Goal: Task Accomplishment & Management: Complete application form

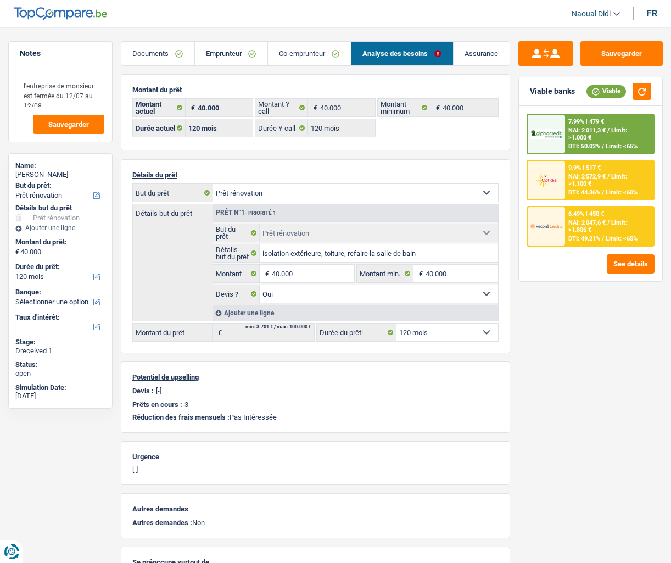
select select "renovation"
select select "120"
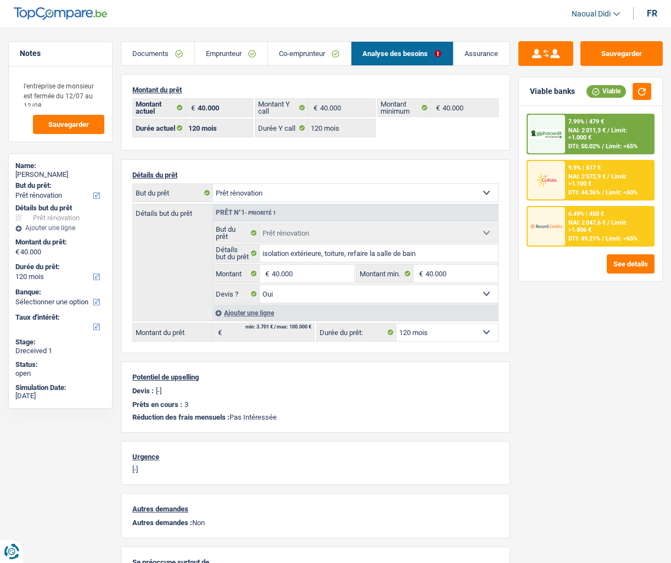
select select "renovation"
select select "yes"
select select "120"
click at [609, 129] on span "/" at bounding box center [608, 130] width 2 height 7
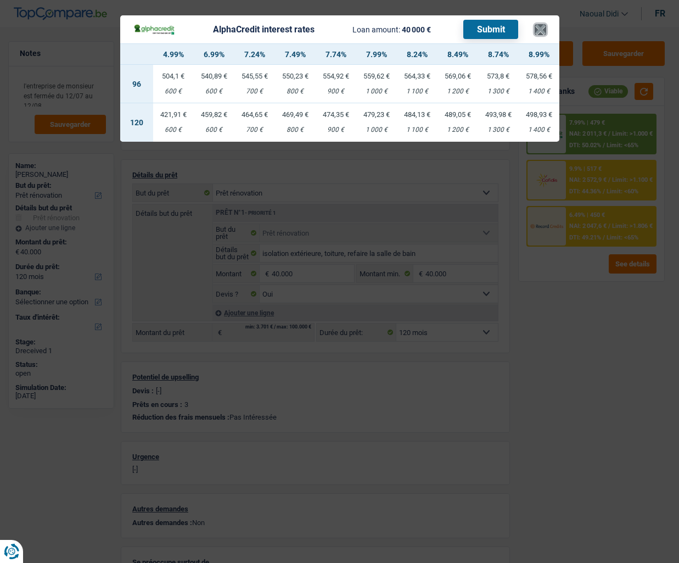
click at [536, 29] on button "×" at bounding box center [541, 29] width 12 height 11
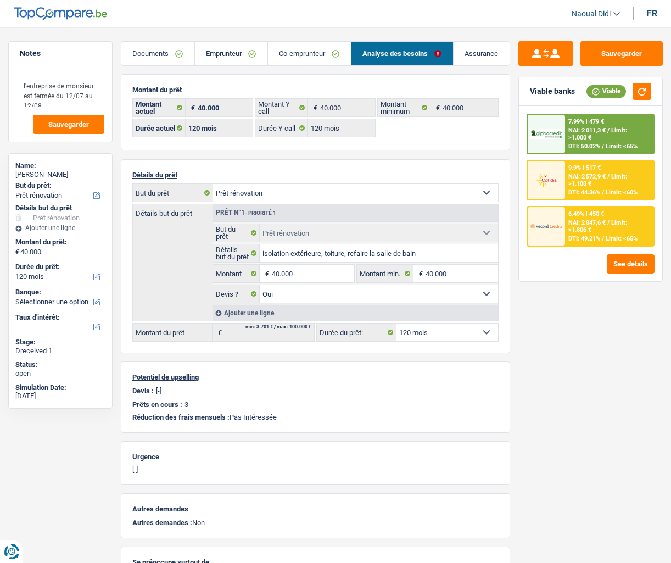
click at [591, 127] on span "NAI: 2 011,3 €" at bounding box center [586, 130] width 37 height 7
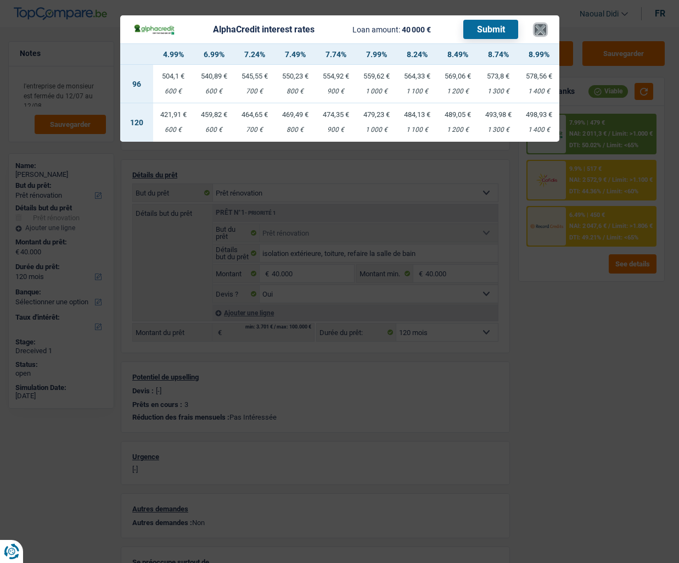
click at [543, 31] on button "×" at bounding box center [541, 29] width 12 height 11
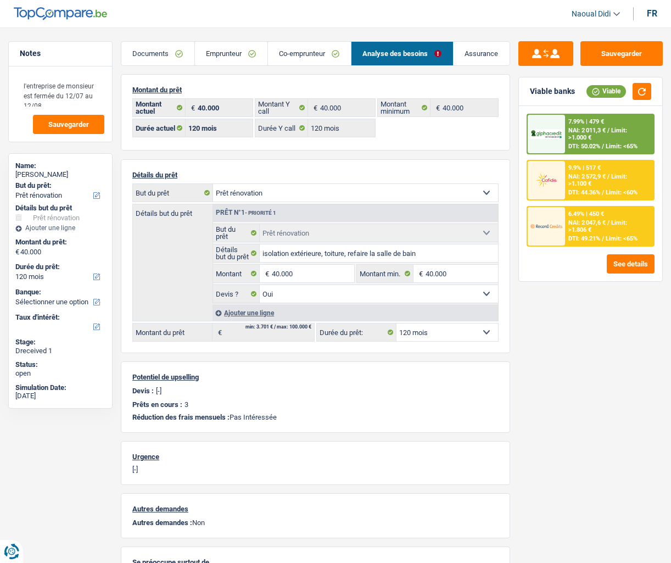
click at [600, 139] on div "NAI: 2 011,3 € / Limit: >1.000 €" at bounding box center [609, 134] width 82 height 14
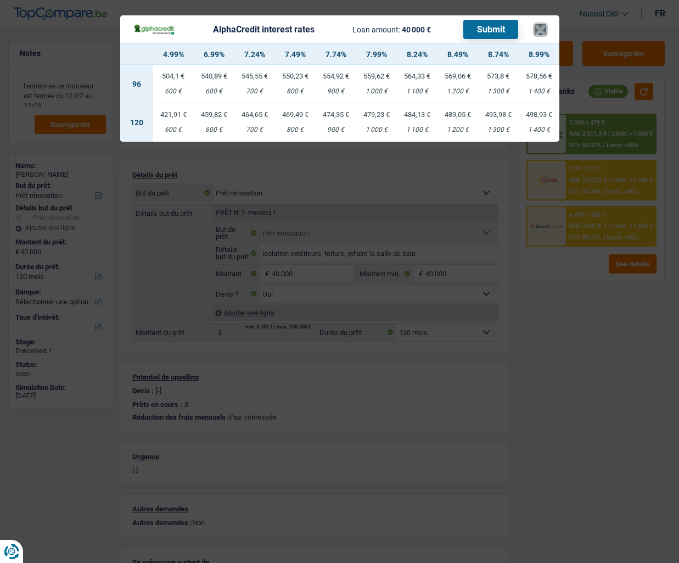
click at [542, 25] on button "×" at bounding box center [541, 29] width 12 height 11
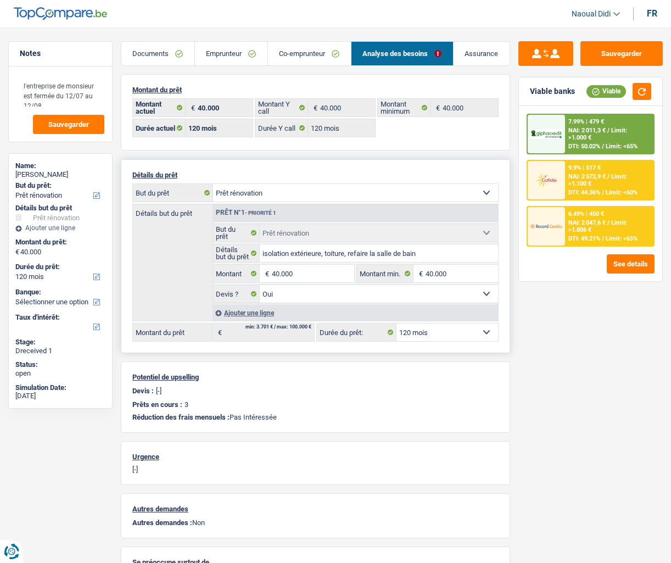
click at [279, 292] on select "Oui Non Non répondu Sélectionner une option" at bounding box center [379, 294] width 238 height 18
click at [284, 300] on select "Oui Non Non répondu Sélectionner une option" at bounding box center [379, 294] width 238 height 18
click at [582, 146] on span "DTI: 50.02%" at bounding box center [584, 146] width 32 height 7
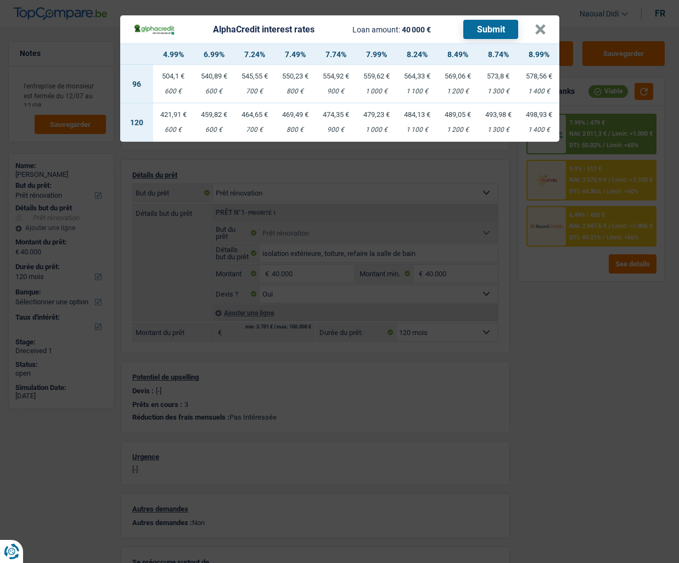
click at [334, 120] on td "474,35 € 900 €" at bounding box center [336, 122] width 41 height 38
select select "alphacredit"
type input "7,74"
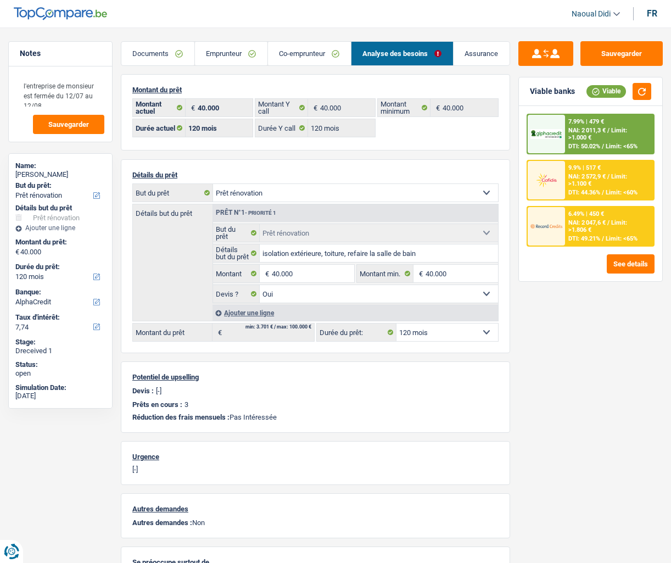
click at [608, 139] on div "NAI: 2 011,3 € / Limit: >1.000 €" at bounding box center [609, 134] width 82 height 14
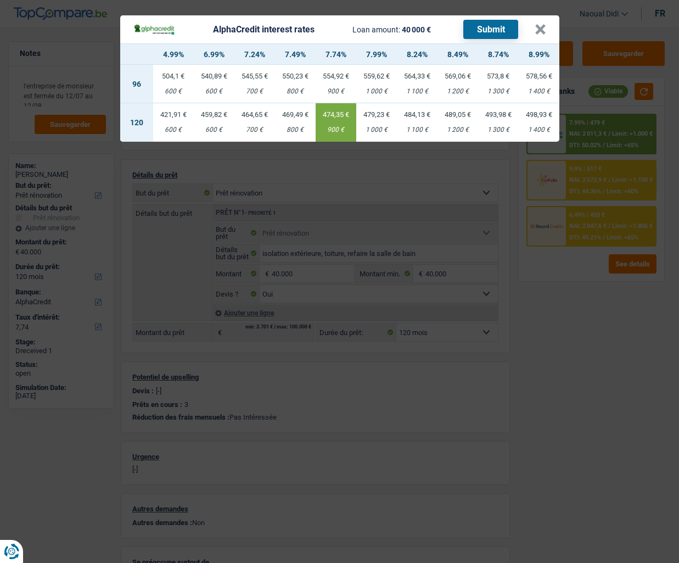
click at [492, 28] on button "Submit" at bounding box center [490, 29] width 55 height 19
click at [537, 28] on button "×" at bounding box center [541, 29] width 12 height 11
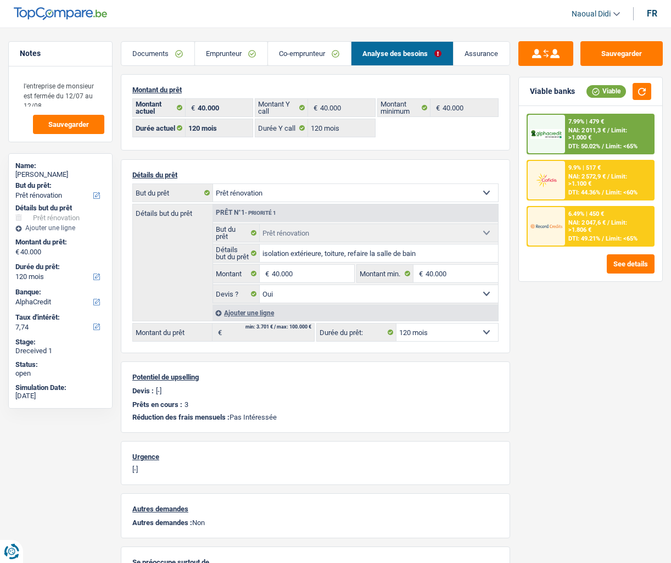
click at [596, 179] on span "NAI: 2 572,9 €" at bounding box center [586, 176] width 37 height 7
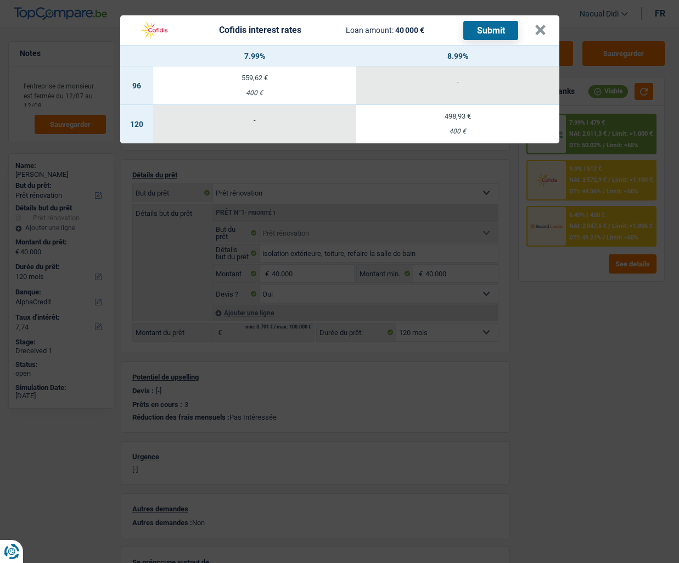
click at [452, 128] on div "400 €" at bounding box center [457, 131] width 203 height 7
select select "cofidis"
type input "8,99"
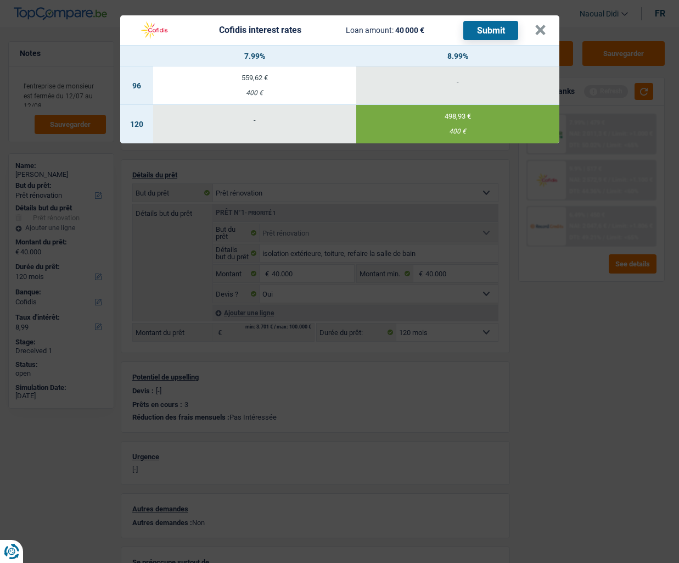
click at [488, 33] on button "Submit" at bounding box center [490, 30] width 55 height 19
click at [543, 31] on button "×" at bounding box center [541, 30] width 12 height 11
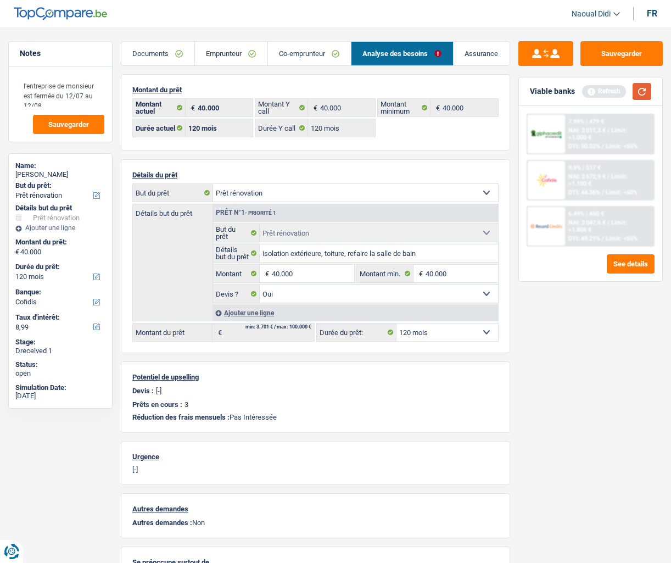
click at [642, 92] on button "button" at bounding box center [642, 91] width 19 height 17
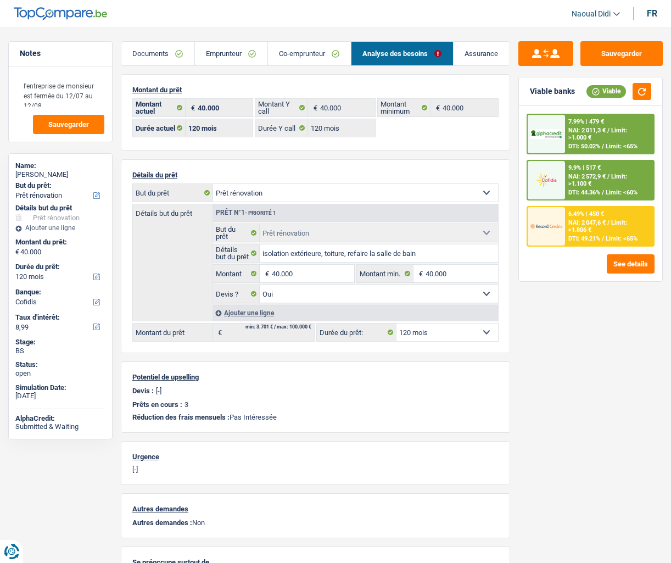
click at [593, 234] on div "6.49% | 450 € NAI: 2 047,6 € / Limit: >1.806 € DTI: 49.21% / Limit: <65%" at bounding box center [609, 226] width 88 height 38
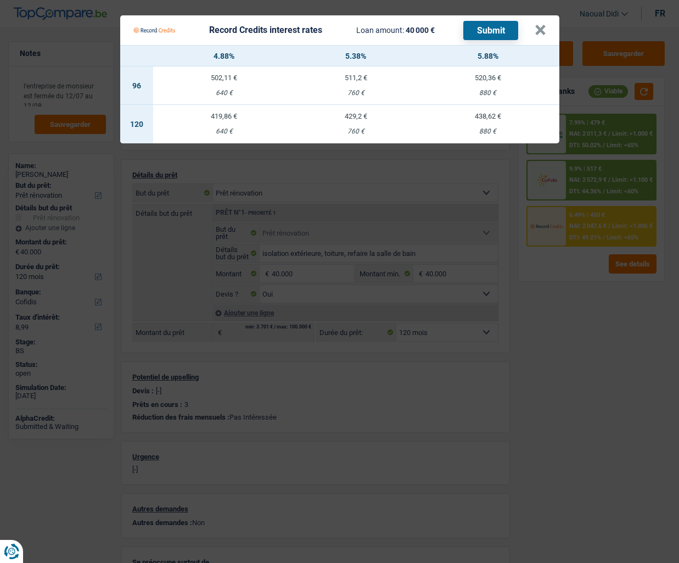
click at [488, 123] on td "438,62 € 880 €" at bounding box center [488, 124] width 142 height 38
select select "record credits"
type input "5,88"
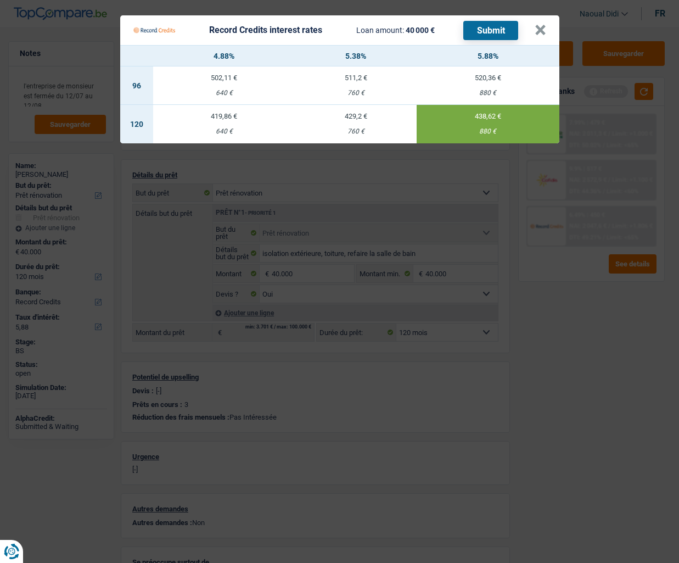
click at [492, 33] on button "Submit" at bounding box center [490, 30] width 55 height 19
drag, startPoint x: 540, startPoint y: 31, endPoint x: 285, endPoint y: 244, distance: 332.6
click at [494, 88] on Credits___BV_modal_content_ "Record Credits interest rates Loan amount: 40 000 € Submit × 4.88% 5.38% 5.88% …" at bounding box center [339, 79] width 439 height 128
click at [545, 31] on button "×" at bounding box center [541, 30] width 12 height 11
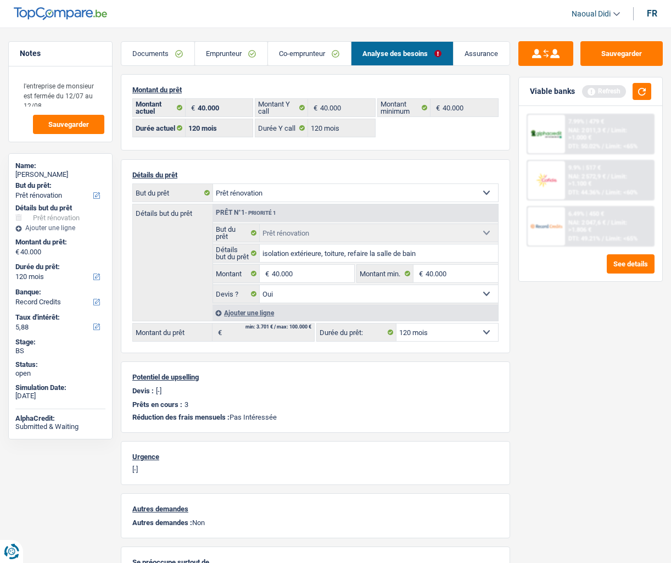
click at [218, 54] on link "Emprunteur" at bounding box center [231, 54] width 72 height 24
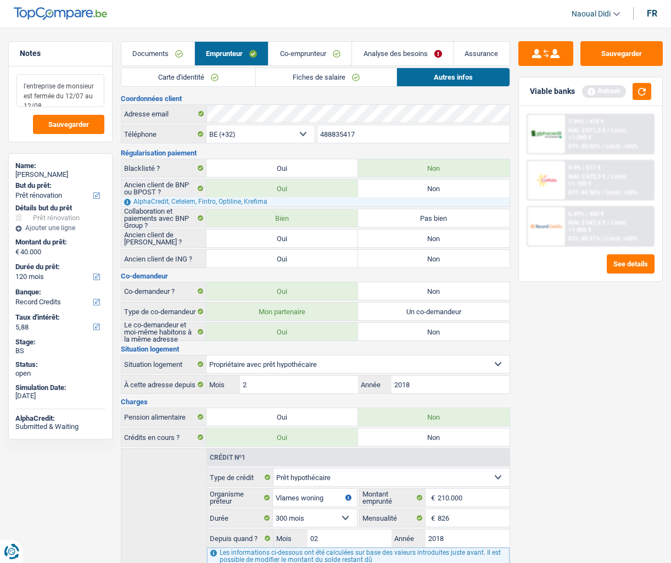
click at [49, 104] on textarea "l'entreprise de monsieur est fermée du 12/07 au 12/08," at bounding box center [60, 90] width 88 height 33
click at [95, 84] on textarea "l'entreprise de monsieur est fermée du 12/07 au 12/08," at bounding box center [60, 90] width 88 height 33
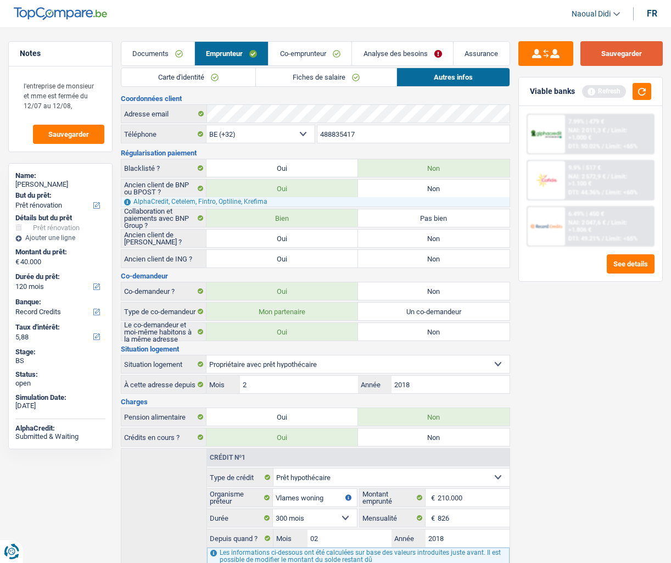
click at [618, 55] on button "Sauvegarder" at bounding box center [621, 53] width 82 height 25
click at [316, 55] on link "Co-emprunteur" at bounding box center [310, 54] width 83 height 24
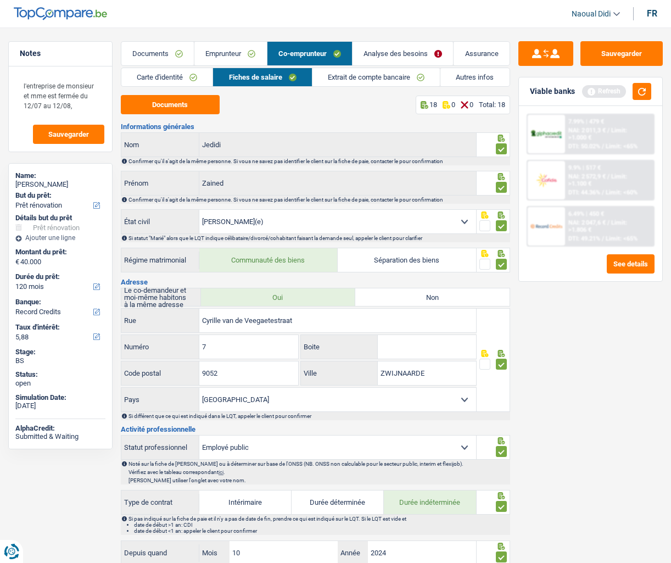
click at [376, 79] on link "Extrait de compte bancaire" at bounding box center [375, 77] width 127 height 18
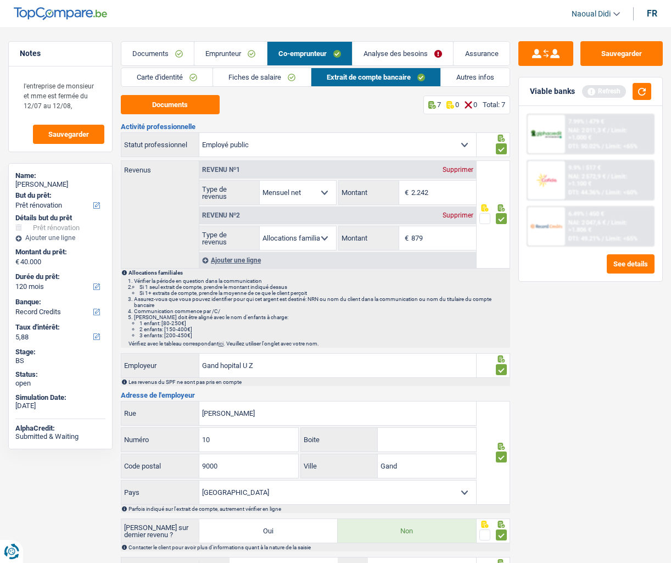
click at [259, 78] on link "Fiches de salaire" at bounding box center [262, 77] width 98 height 18
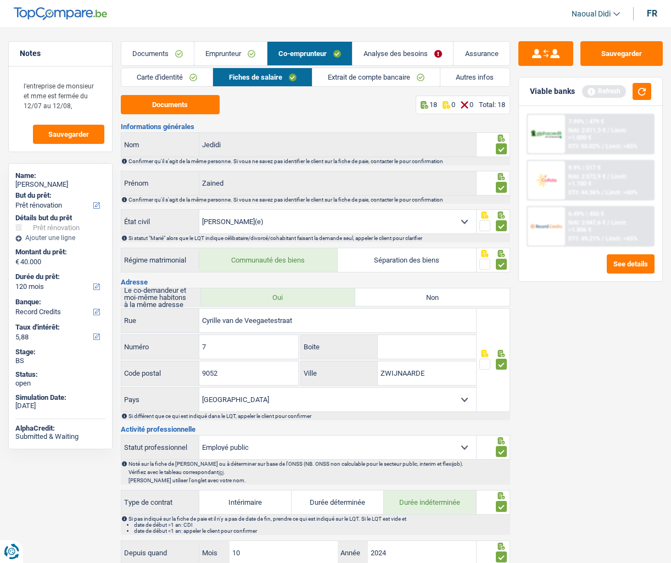
click at [393, 77] on link "Extrait de compte bancaire" at bounding box center [375, 77] width 127 height 18
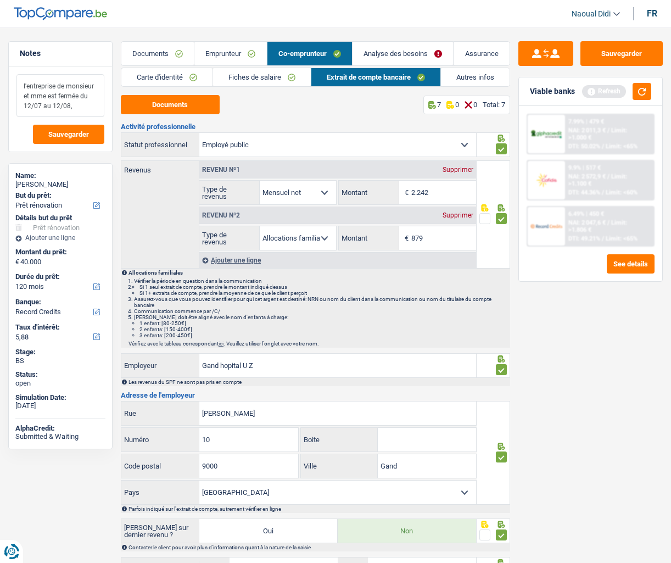
click at [47, 95] on textarea "l'entreprise de monsieur et mme est fermée du 12/07 au 12/08," at bounding box center [60, 95] width 88 height 43
type textarea "l'entreprise de monsieur et est fermée du 12/07 au 12/08,"
click at [637, 53] on button "Sauvegarder" at bounding box center [621, 53] width 82 height 25
click at [154, 46] on link "Documents" at bounding box center [157, 54] width 72 height 24
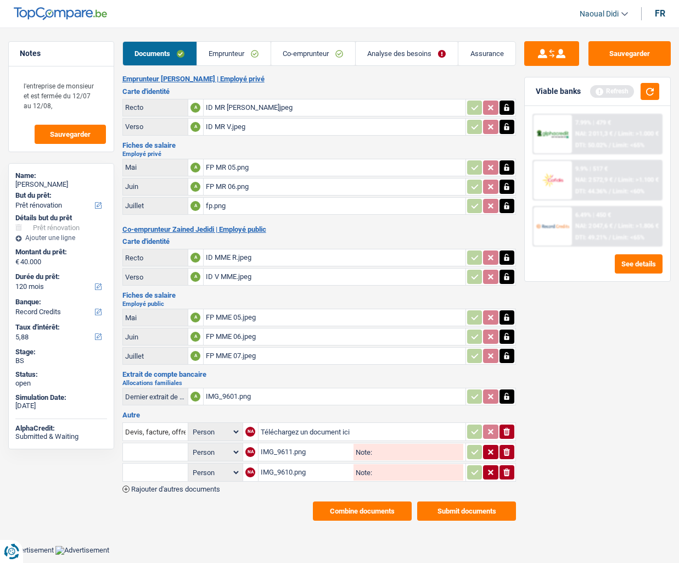
click at [377, 508] on button "Combine documents" at bounding box center [362, 510] width 99 height 19
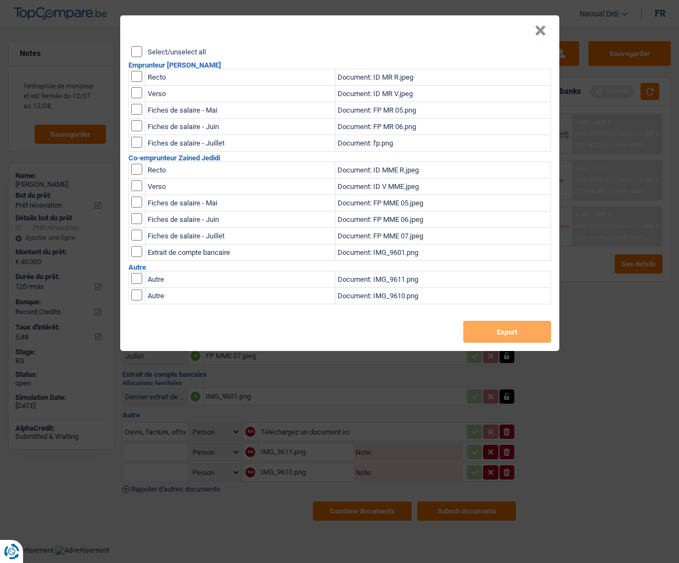
click at [133, 49] on input "Select/unselect all" at bounding box center [136, 51] width 11 height 11
checkbox input "true"
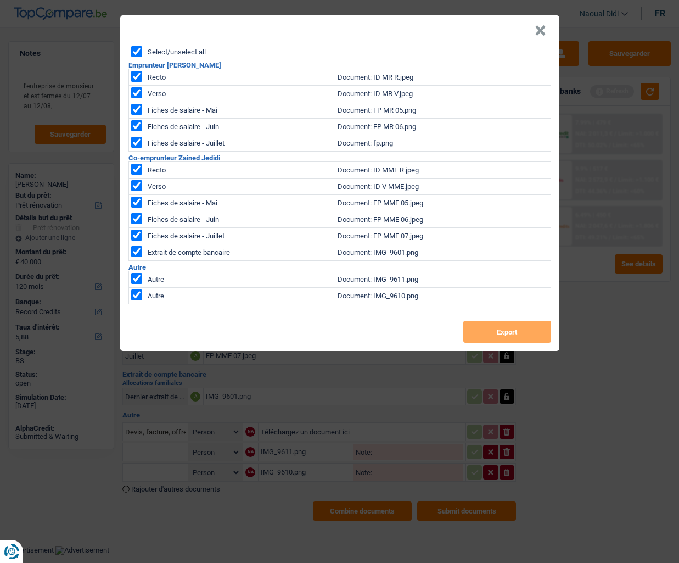
checkbox input "true"
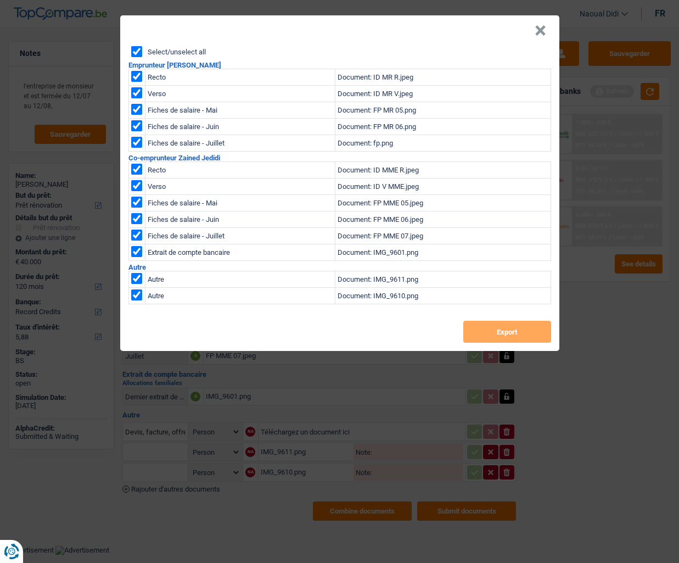
checkbox input "true"
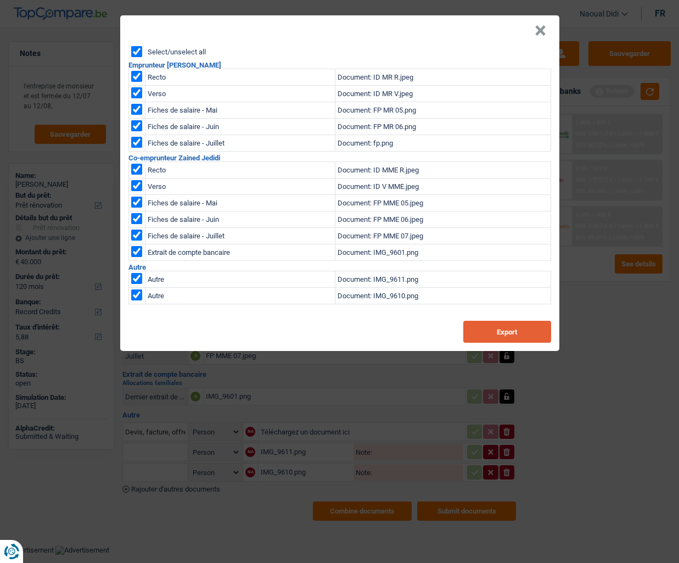
click at [488, 331] on button "Export" at bounding box center [507, 332] width 88 height 22
click at [541, 31] on button "×" at bounding box center [541, 30] width 12 height 11
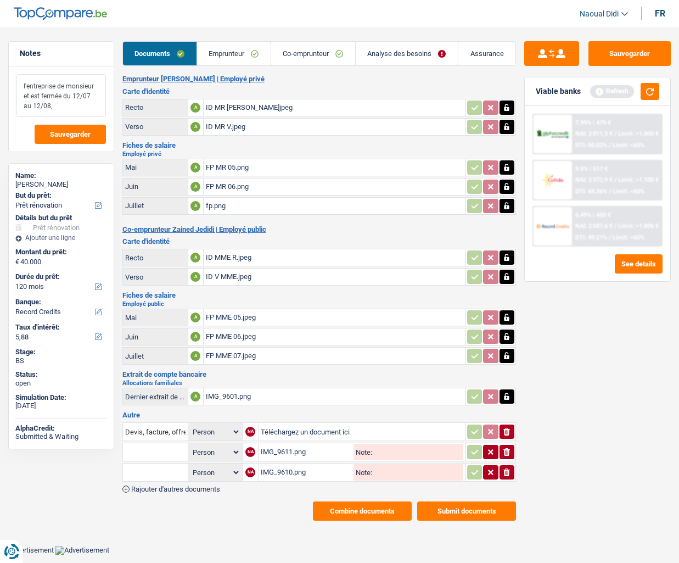
click at [60, 109] on textarea "l'entreprise de monsieur et est fermée du 12/07 au 12/08," at bounding box center [61, 95] width 90 height 43
click at [300, 55] on link "Co-emprunteur" at bounding box center [313, 54] width 84 height 24
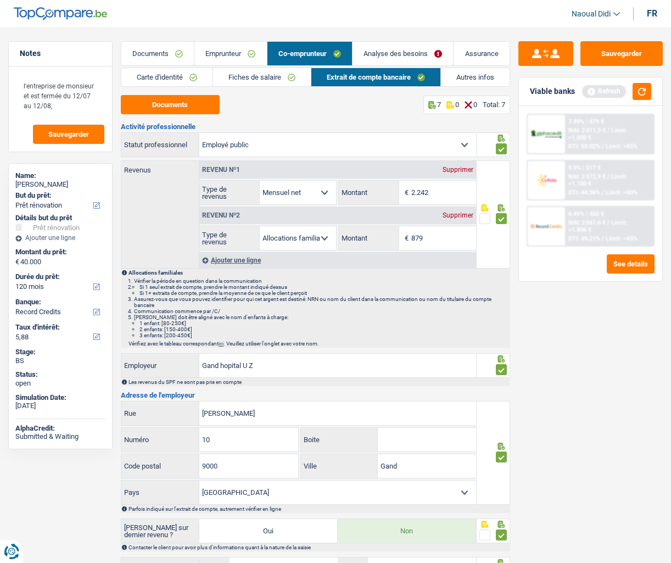
click at [156, 51] on link "Documents" at bounding box center [157, 54] width 72 height 24
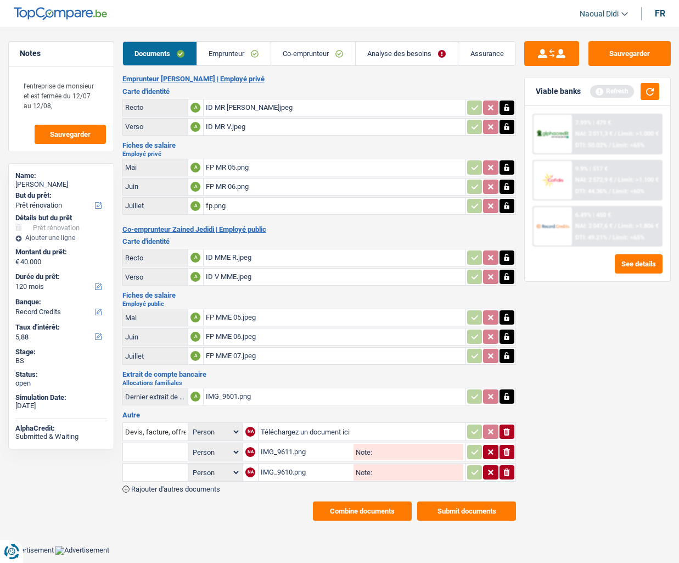
click at [249, 316] on div "FP MME 05.jpeg" at bounding box center [335, 317] width 258 height 16
click at [631, 49] on button "Sauvegarder" at bounding box center [630, 53] width 82 height 25
click at [309, 56] on link "Co-emprunteur" at bounding box center [313, 54] width 84 height 24
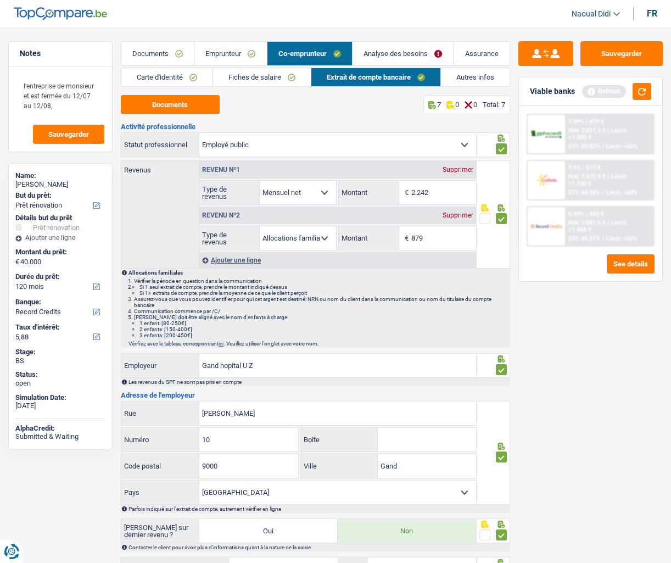
click at [389, 58] on link "Analyse des besoins" at bounding box center [403, 54] width 100 height 24
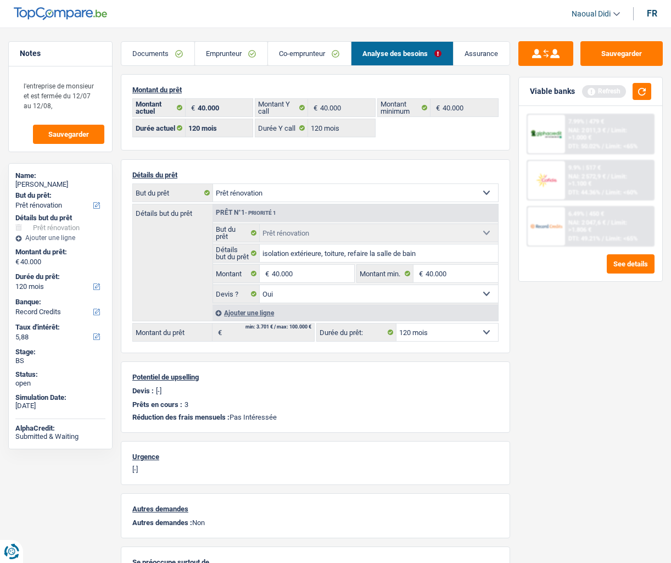
click at [158, 53] on link "Documents" at bounding box center [157, 54] width 73 height 24
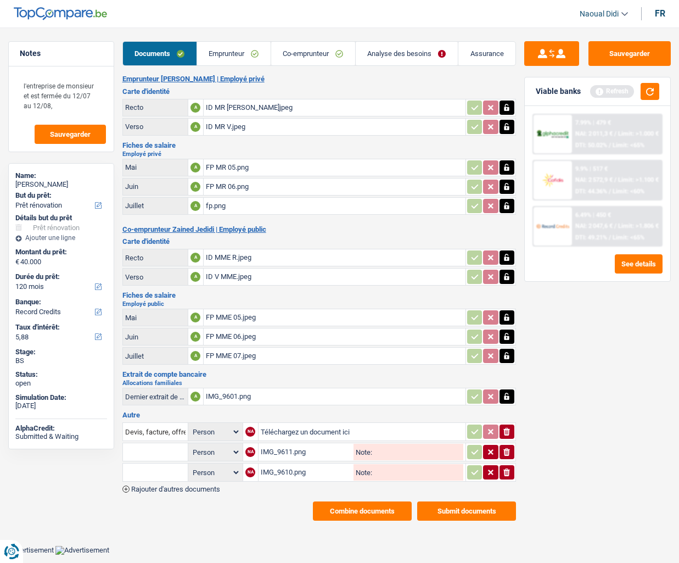
click at [220, 103] on div "ID MR R.jpeg" at bounding box center [335, 107] width 258 height 16
click at [226, 46] on link "Emprunteur" at bounding box center [234, 54] width 74 height 24
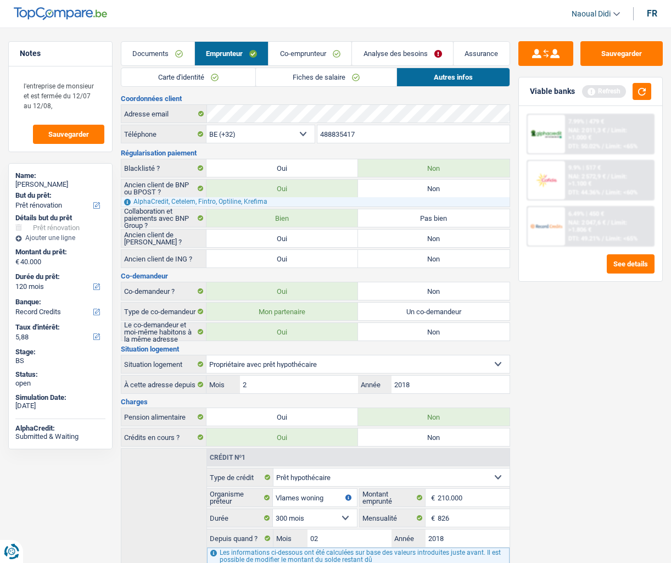
click at [314, 82] on link "Fiches de salaire" at bounding box center [326, 77] width 141 height 18
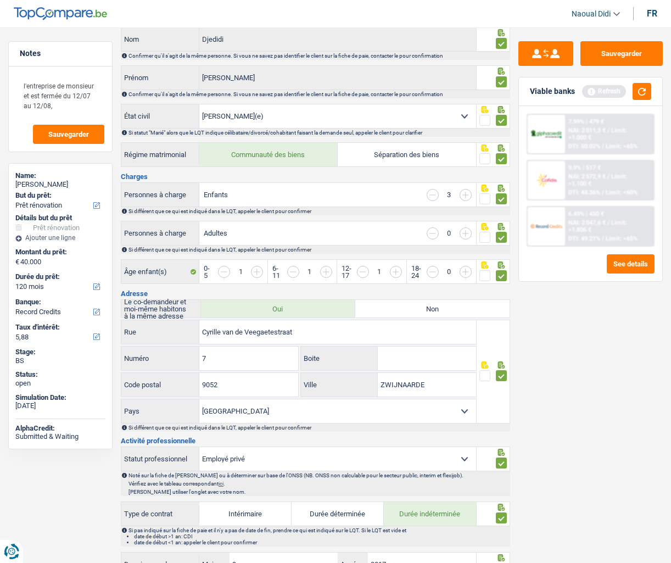
scroll to position [110, 0]
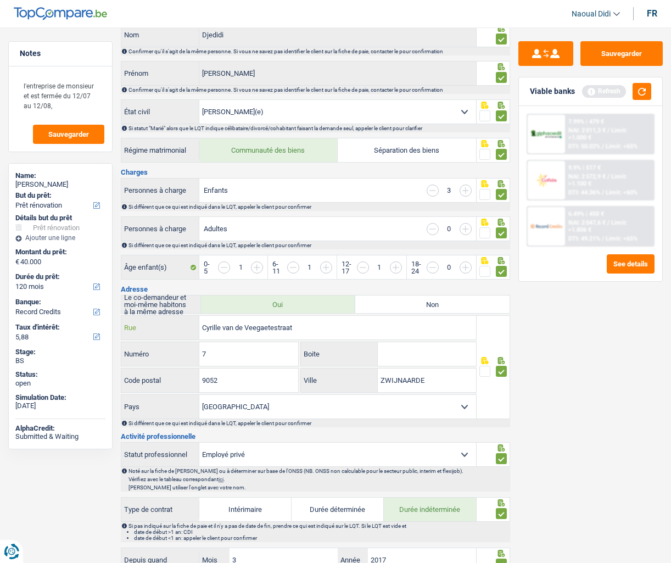
drag, startPoint x: 305, startPoint y: 326, endPoint x: 177, endPoint y: 321, distance: 127.5
click at [177, 321] on div "Cyrille van de Veegaetestraat Rue" at bounding box center [298, 328] width 355 height 24
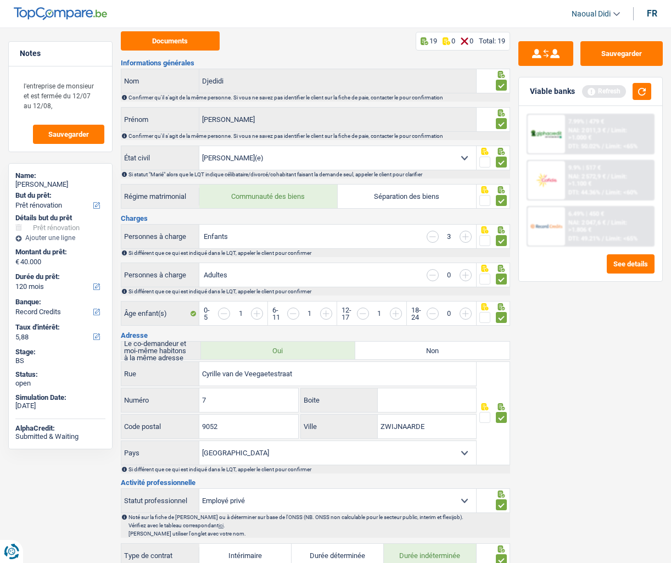
scroll to position [0, 0]
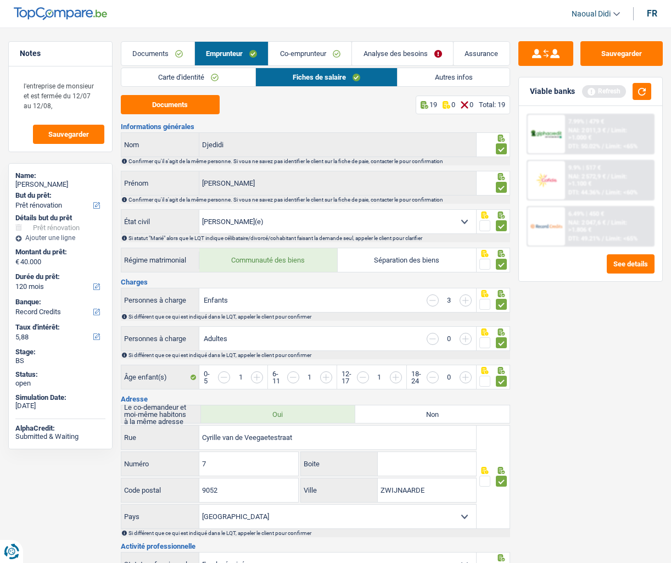
click at [431, 78] on link "Autres infos" at bounding box center [453, 77] width 111 height 18
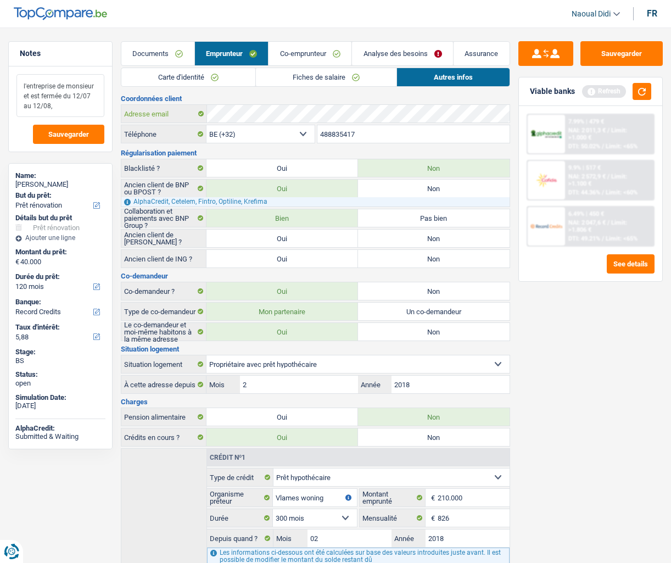
click at [97, 104] on div "Notes l'entreprise de monsieur et est fermée du 12/07 au 12/08, Sauvegarder Nam…" at bounding box center [335, 490] width 671 height 898
click at [312, 51] on link "Co-emprunteur" at bounding box center [310, 54] width 83 height 24
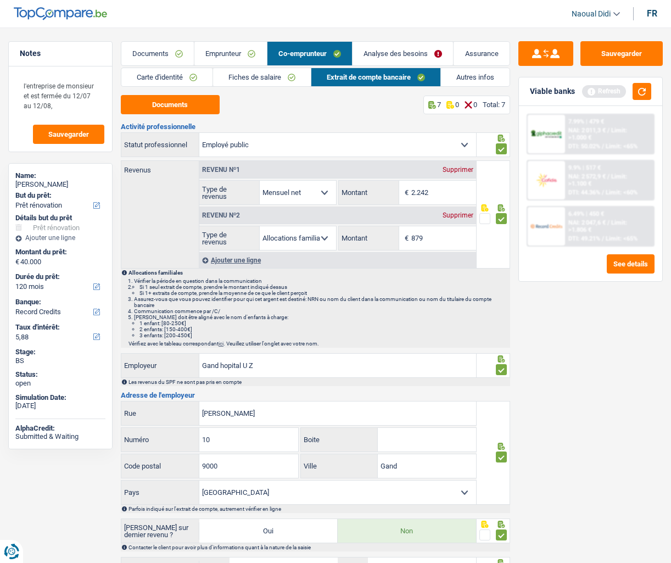
click at [227, 55] on link "Emprunteur" at bounding box center [230, 54] width 72 height 24
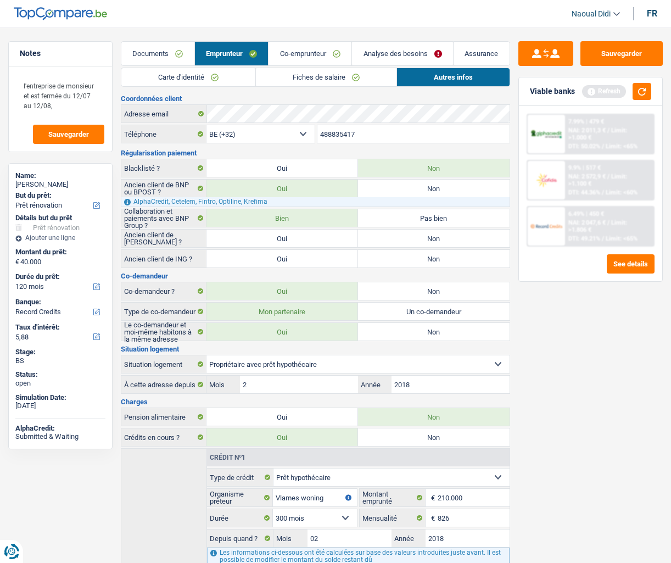
click at [309, 80] on link "Fiches de salaire" at bounding box center [326, 77] width 141 height 18
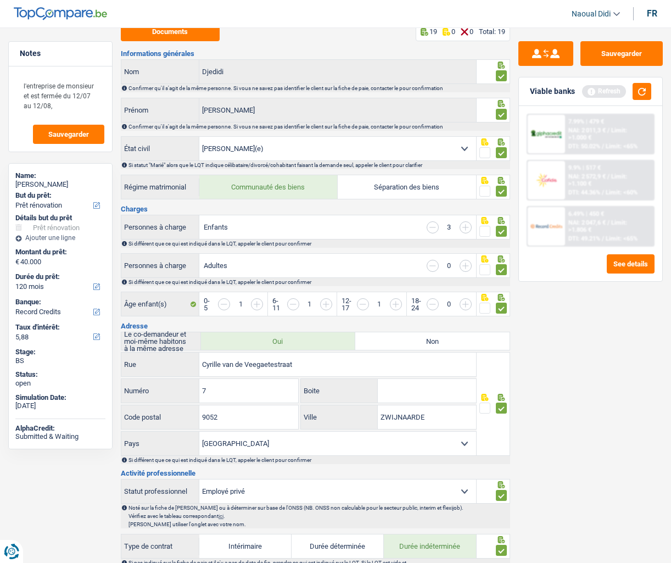
scroll to position [55, 0]
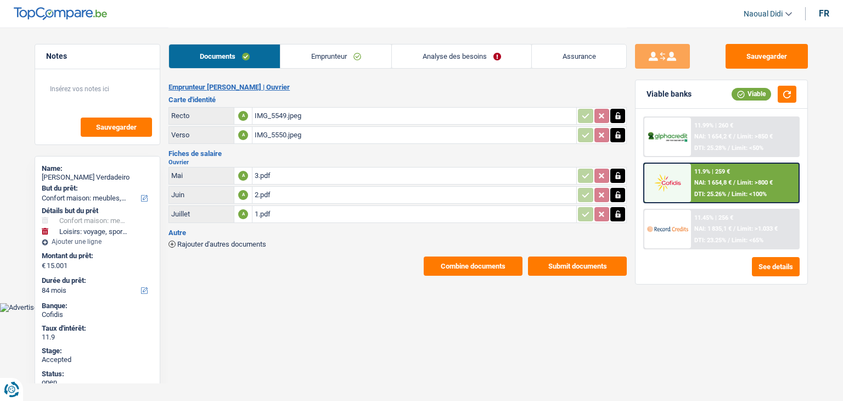
select select "household"
select select "hobbies"
select select "84"
click at [339, 59] on link "Emprunteur" at bounding box center [336, 56] width 111 height 24
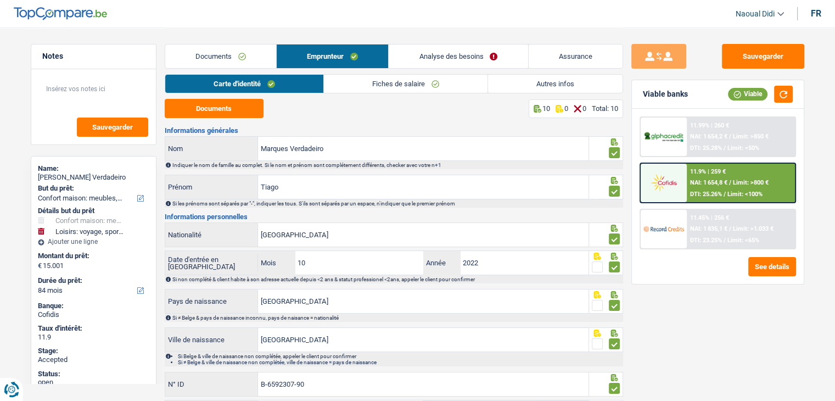
click at [229, 57] on link "Documents" at bounding box center [220, 56] width 111 height 24
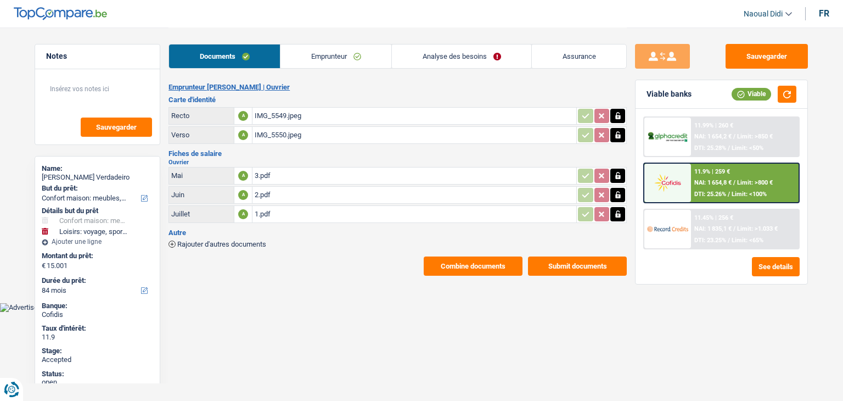
click at [329, 55] on link "Emprunteur" at bounding box center [336, 56] width 111 height 24
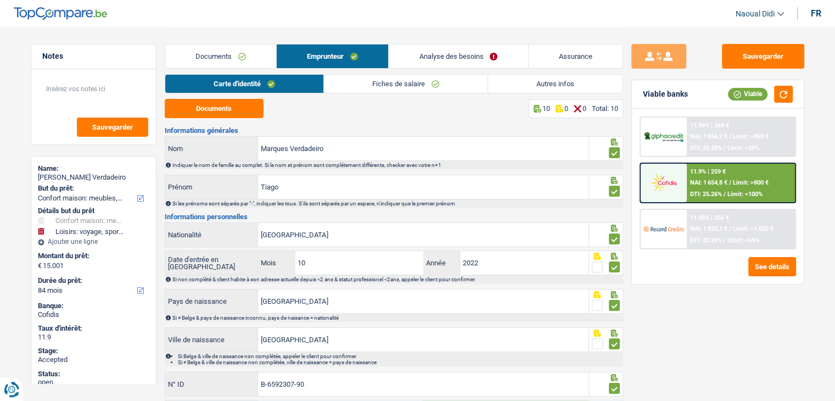
click at [230, 55] on link "Documents" at bounding box center [220, 56] width 111 height 24
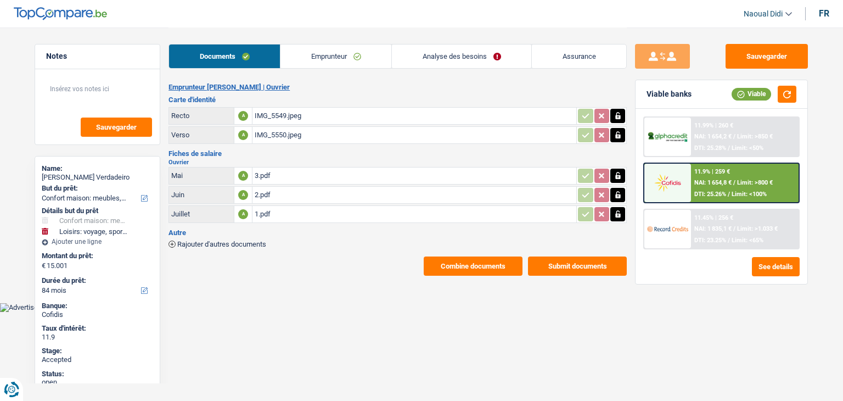
click at [293, 113] on div "IMG_5549.jpeg" at bounding box center [415, 116] width 320 height 16
click at [263, 130] on div "IMG_5550.jpeg" at bounding box center [415, 135] width 320 height 16
click at [338, 52] on link "Emprunteur" at bounding box center [336, 56] width 111 height 24
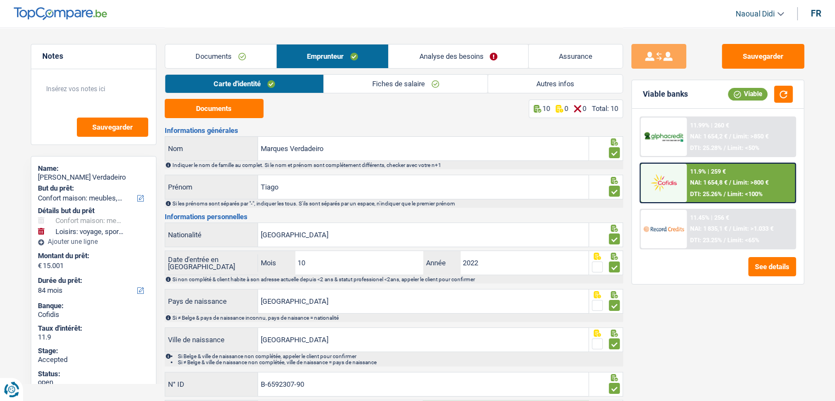
click at [401, 80] on link "Fiches de salaire" at bounding box center [406, 84] width 164 height 18
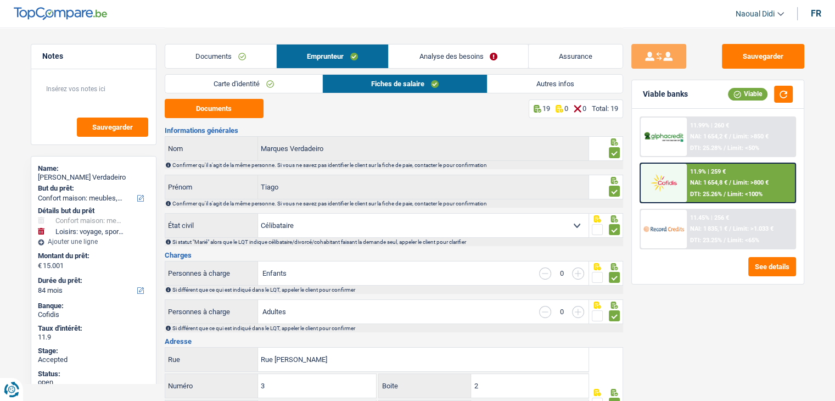
click at [457, 60] on link "Analyse des besoins" at bounding box center [458, 56] width 139 height 24
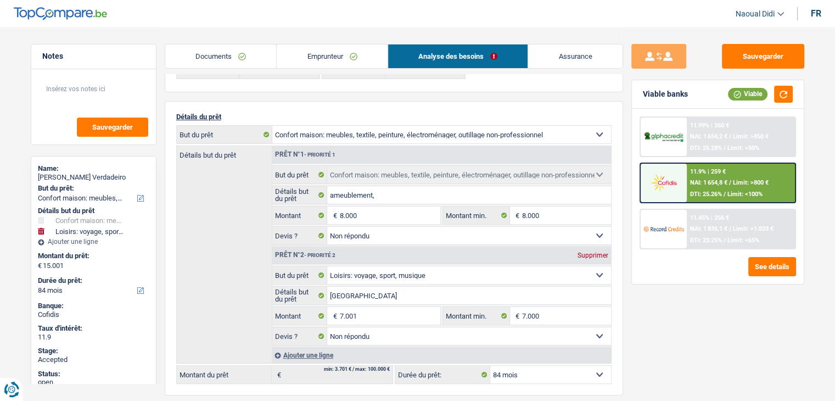
scroll to position [55, 0]
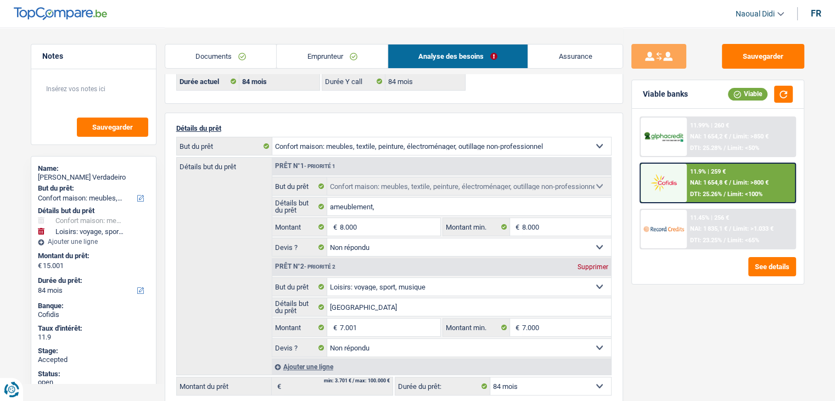
click at [328, 55] on link "Emprunteur" at bounding box center [332, 56] width 111 height 24
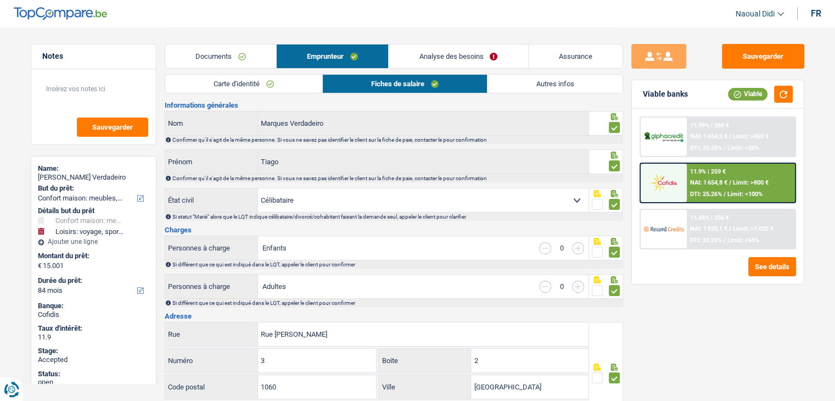
scroll to position [0, 0]
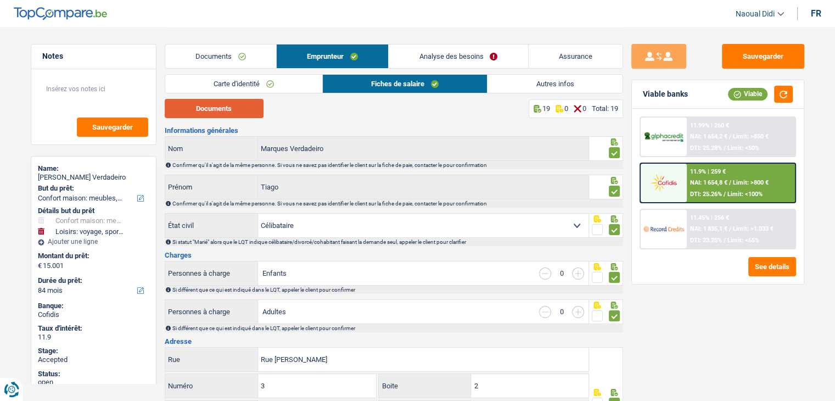
click at [220, 113] on button "Documents" at bounding box center [214, 108] width 99 height 19
click at [707, 222] on div "11.45% | 256 € NAI: 1 835,1 € / Limit: >1.033 € DTI: 23.25% / Limit: <65%" at bounding box center [741, 229] width 108 height 38
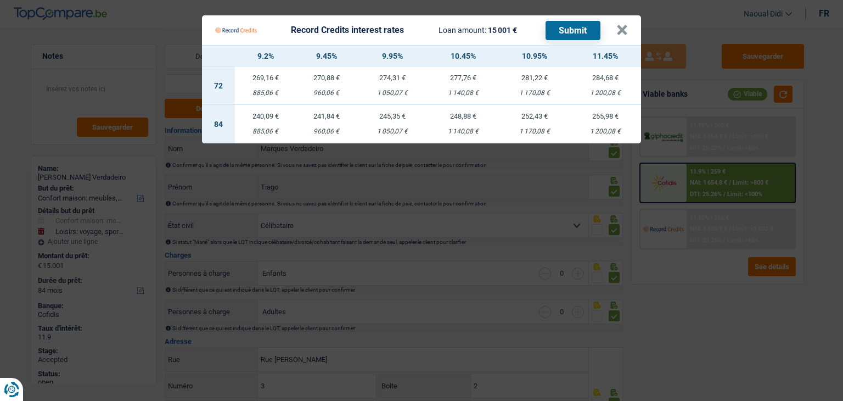
click at [401, 117] on div "245,35 €" at bounding box center [392, 116] width 71 height 7
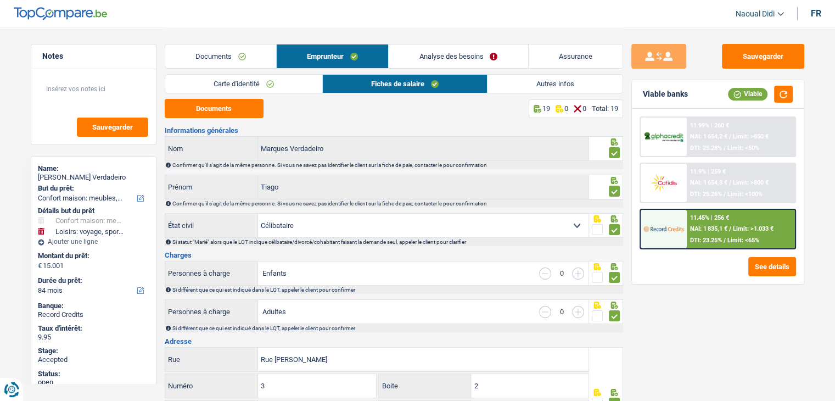
click at [742, 230] on span "Limit: >1.033 €" at bounding box center [753, 228] width 41 height 7
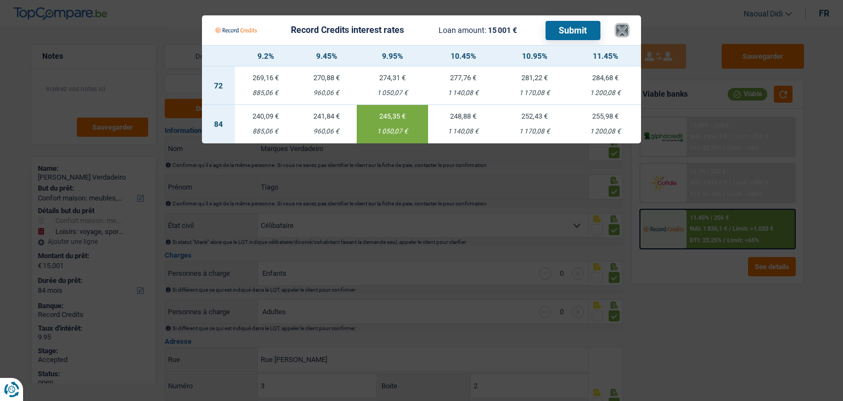
click at [618, 33] on button "×" at bounding box center [623, 30] width 12 height 11
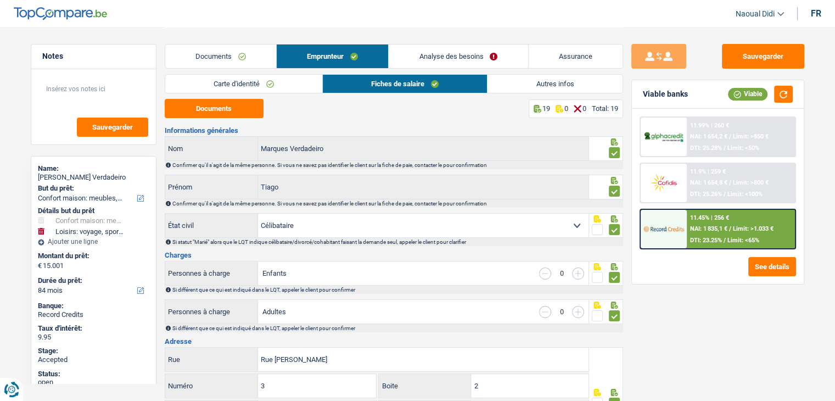
click at [469, 58] on link "Analyse des besoins" at bounding box center [458, 56] width 139 height 24
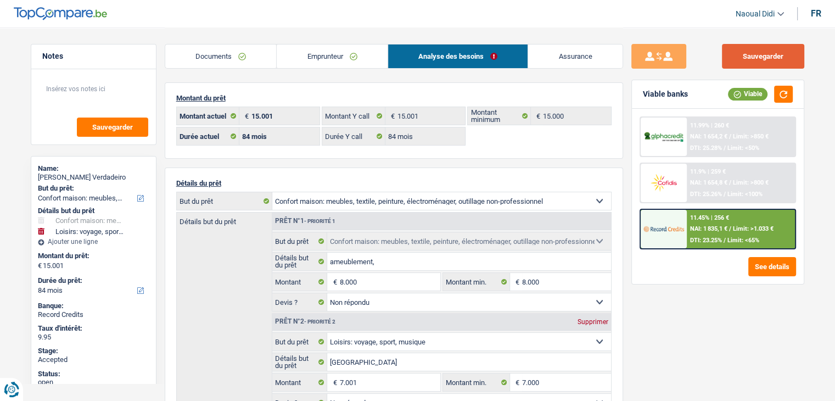
click at [774, 60] on button "Sauvegarder" at bounding box center [763, 56] width 82 height 25
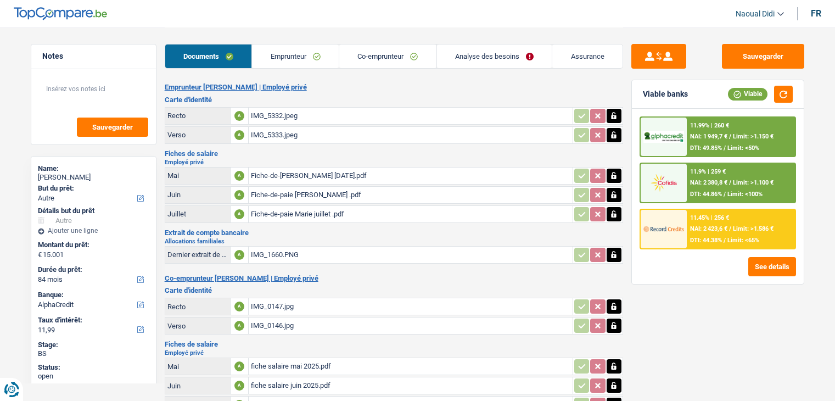
select select "other"
select select "84"
click at [266, 114] on div "IMG_5332.jpeg" at bounding box center [411, 116] width 320 height 16
click at [268, 133] on div "IMG_5333.jpeg" at bounding box center [411, 135] width 320 height 16
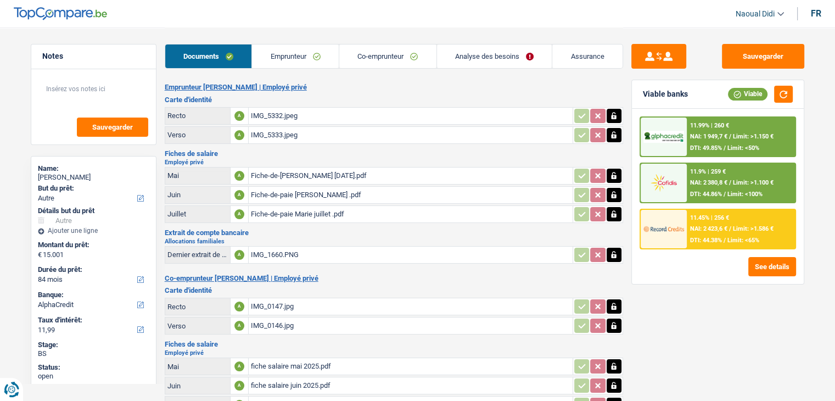
click at [294, 49] on link "Emprunteur" at bounding box center [295, 56] width 87 height 24
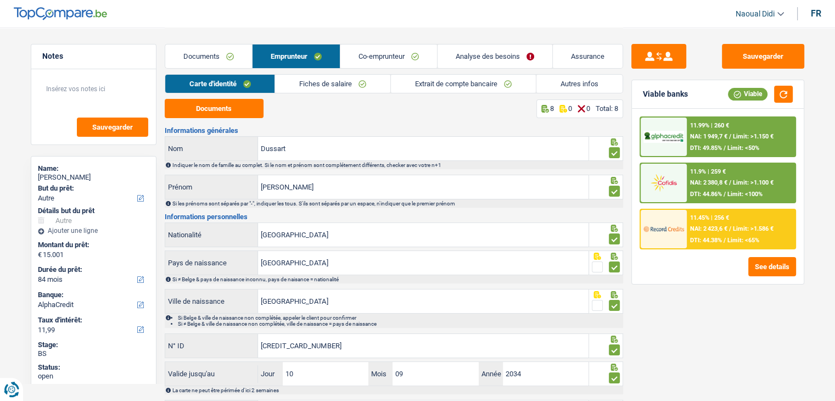
click at [382, 60] on link "Co-emprunteur" at bounding box center [388, 56] width 97 height 24
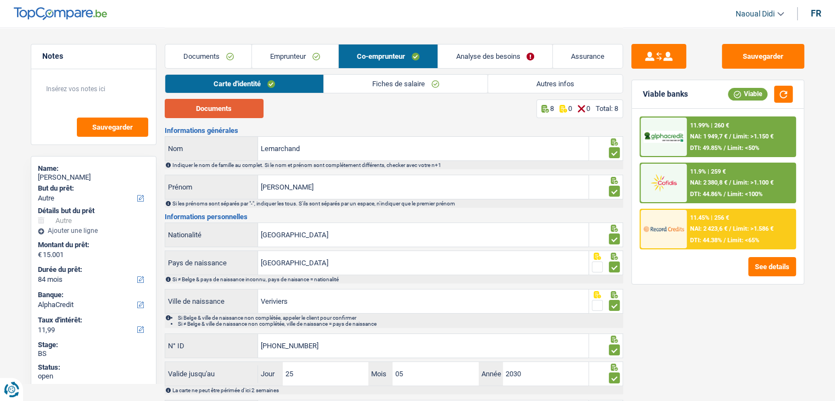
click at [219, 111] on button "Documents" at bounding box center [214, 108] width 99 height 19
click at [502, 49] on link "Analyse des besoins" at bounding box center [495, 56] width 115 height 24
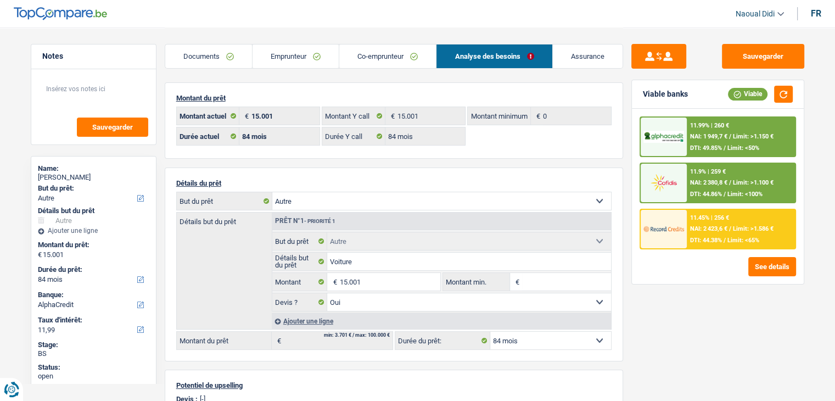
click at [368, 53] on link "Co-emprunteur" at bounding box center [387, 56] width 97 height 24
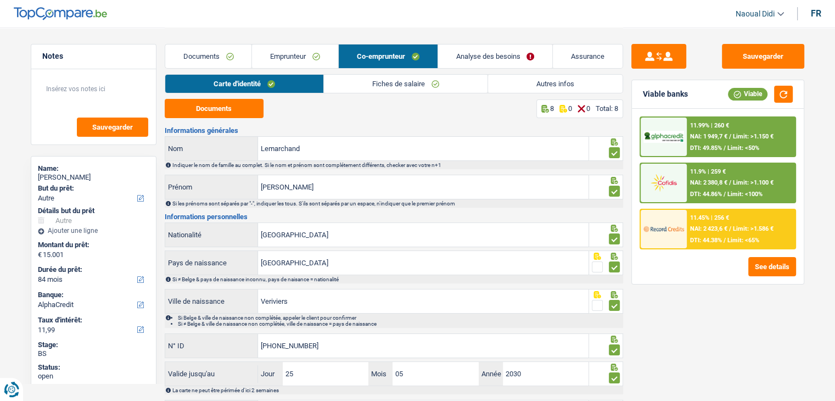
click at [293, 55] on link "Emprunteur" at bounding box center [295, 56] width 86 height 24
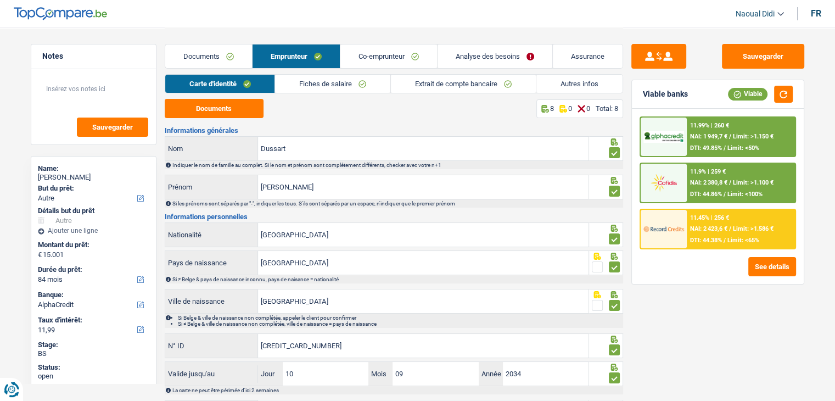
click at [327, 80] on link "Fiches de salaire" at bounding box center [332, 84] width 115 height 18
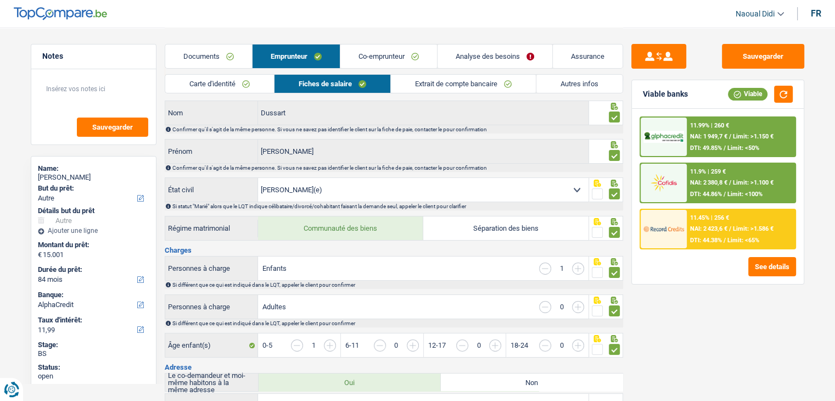
scroll to position [55, 0]
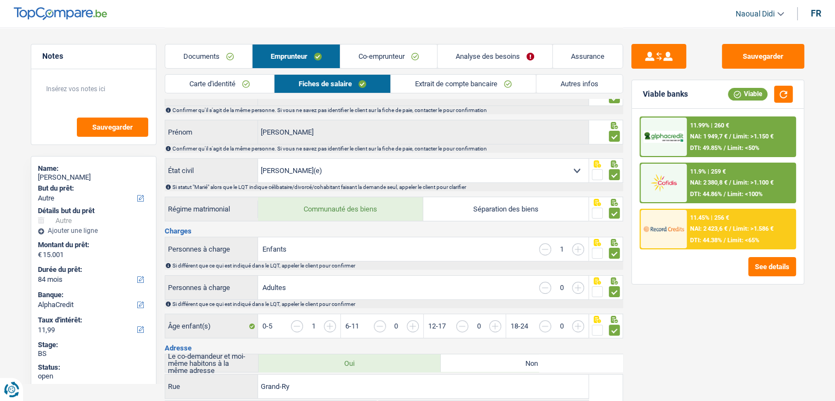
click at [557, 84] on link "Autres infos" at bounding box center [579, 84] width 86 height 18
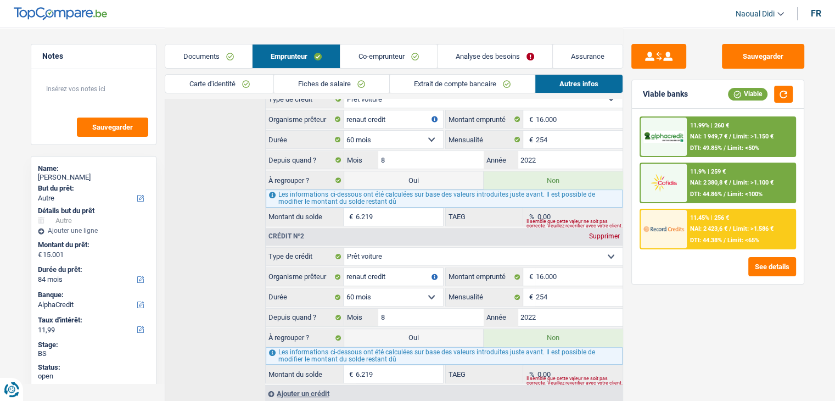
scroll to position [419, 0]
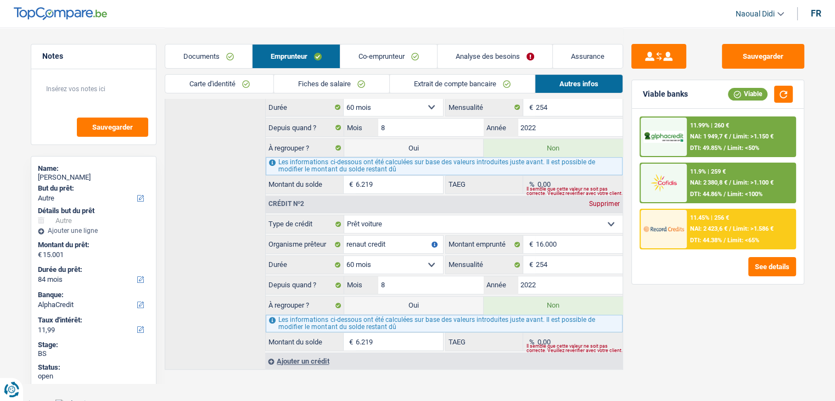
click at [332, 82] on link "Fiches de salaire" at bounding box center [331, 84] width 115 height 18
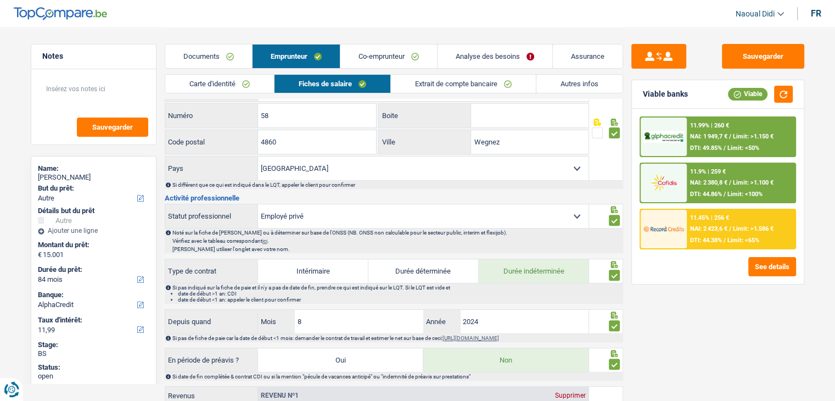
scroll to position [309, 0]
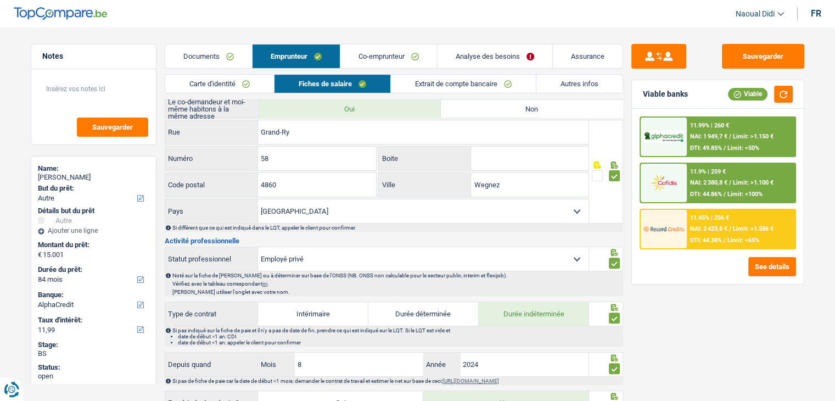
click at [203, 58] on link "Documents" at bounding box center [208, 56] width 87 height 24
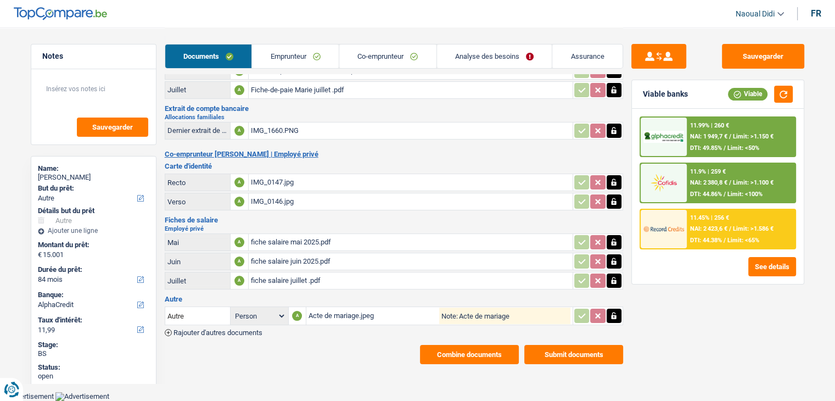
scroll to position [115, 0]
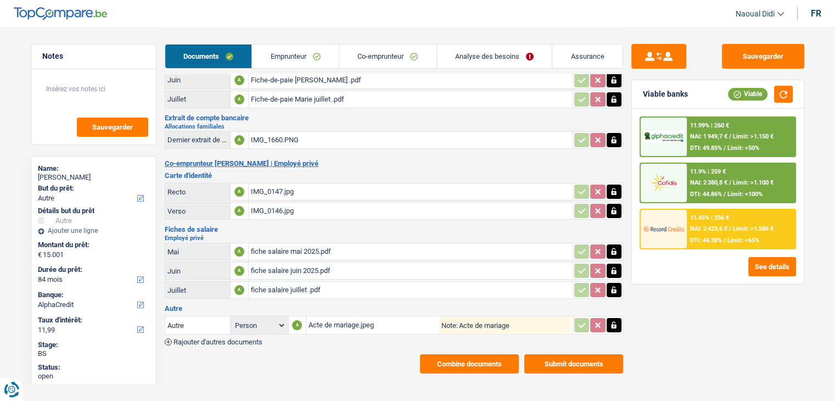
click at [717, 234] on div "11.45% | 256 € NAI: 2 423,6 € / Limit: >1.586 € DTI: 44.38% / Limit: <65%" at bounding box center [741, 229] width 108 height 38
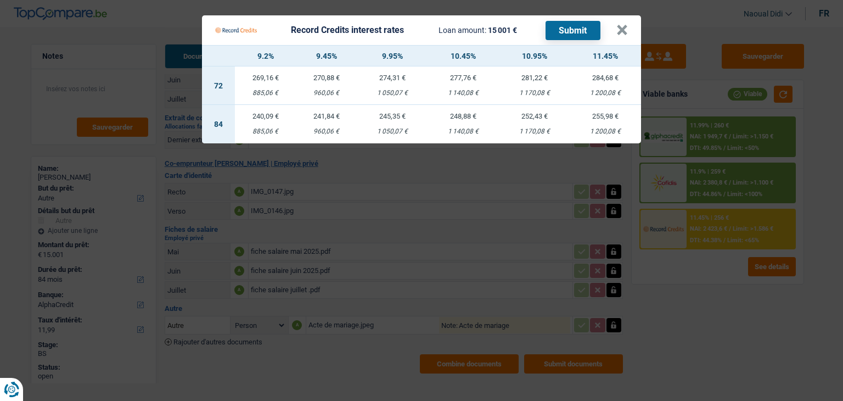
click at [396, 128] on div "1 050,07 €" at bounding box center [392, 131] width 71 height 7
select select "record credits"
type input "9,95"
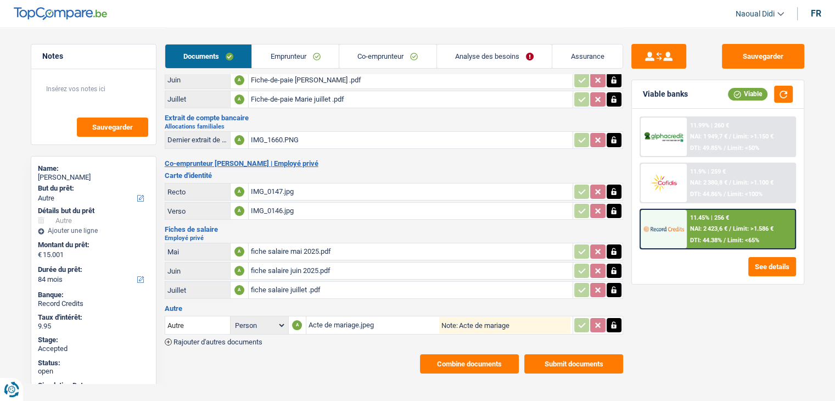
click at [740, 227] on span "Limit: >1.586 €" at bounding box center [753, 228] width 41 height 7
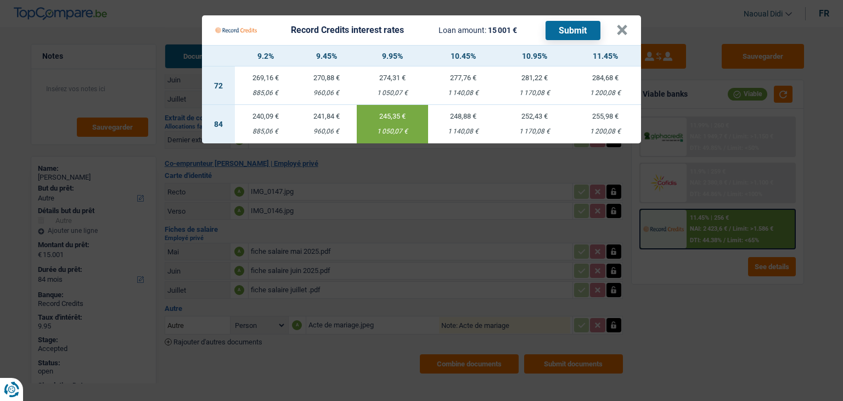
click at [328, 129] on div "960,06 €" at bounding box center [326, 131] width 61 height 7
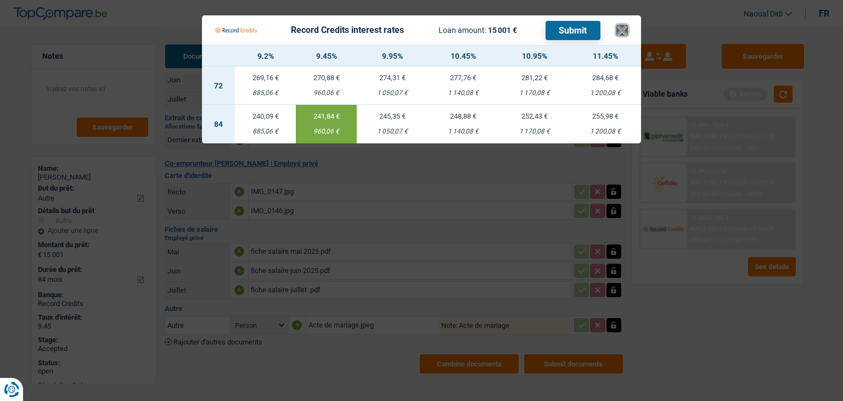
click at [622, 31] on button "×" at bounding box center [623, 30] width 12 height 11
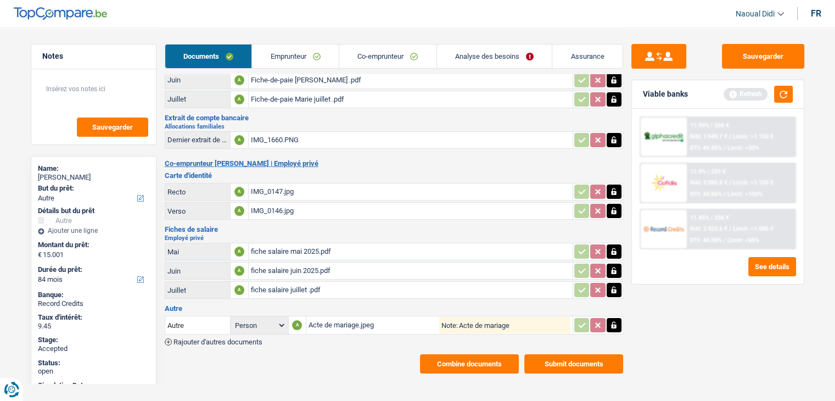
click at [272, 186] on div "IMG_0147.jpg" at bounding box center [411, 191] width 320 height 16
click at [404, 54] on link "Co-emprunteur" at bounding box center [387, 56] width 97 height 24
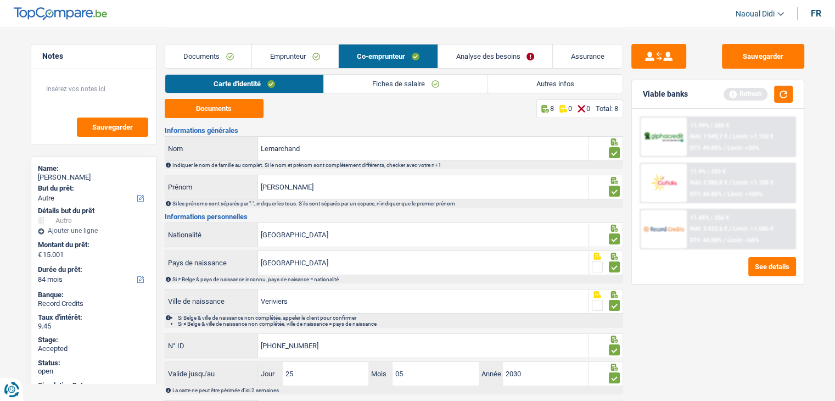
scroll to position [0, 0]
click at [417, 88] on link "Fiches de salaire" at bounding box center [406, 84] width 164 height 18
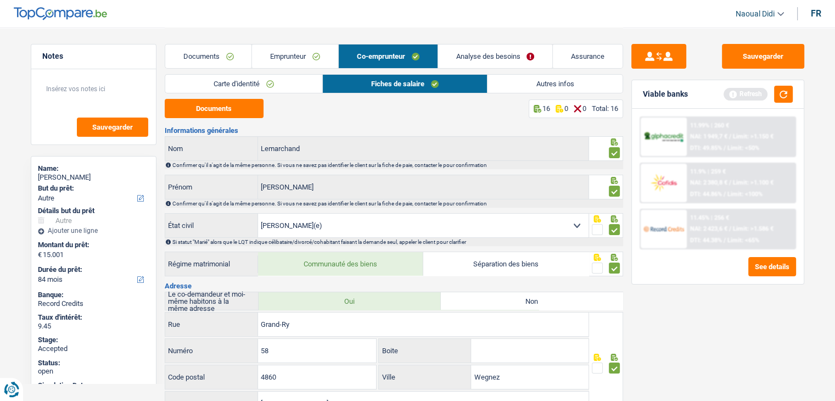
click at [205, 53] on link "Documents" at bounding box center [208, 56] width 87 height 24
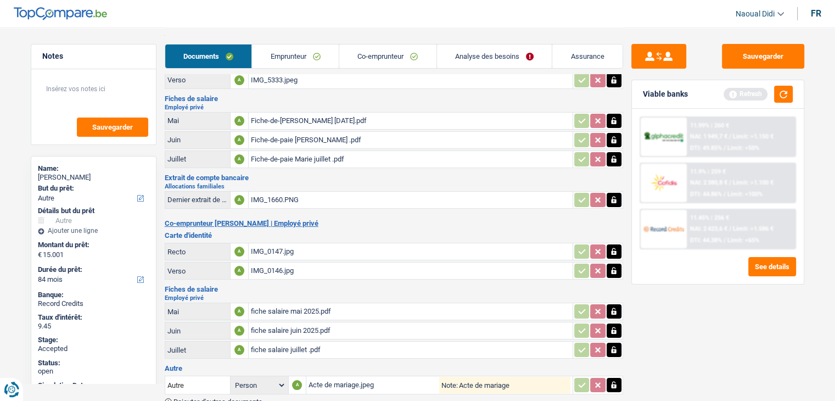
scroll to position [110, 0]
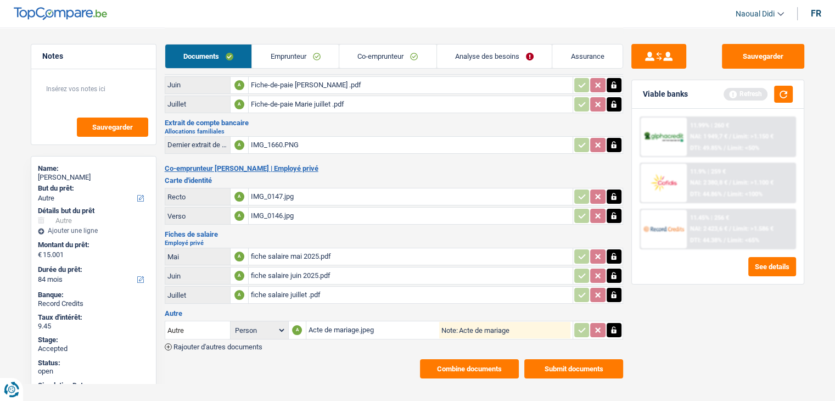
click at [275, 189] on div "IMG_0147.jpg" at bounding box center [411, 196] width 320 height 16
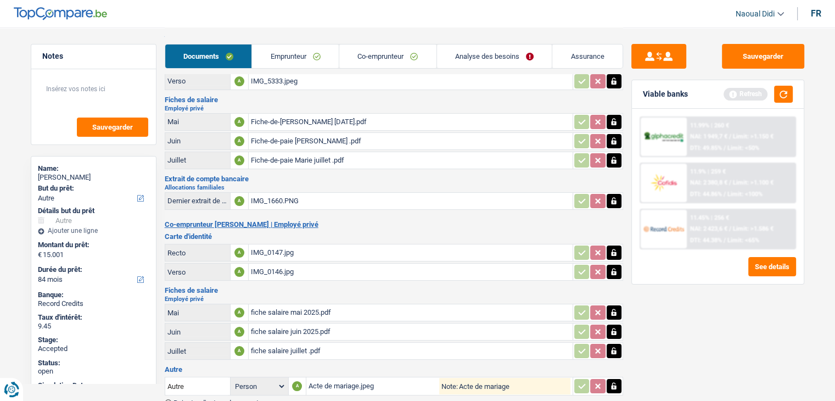
scroll to position [0, 0]
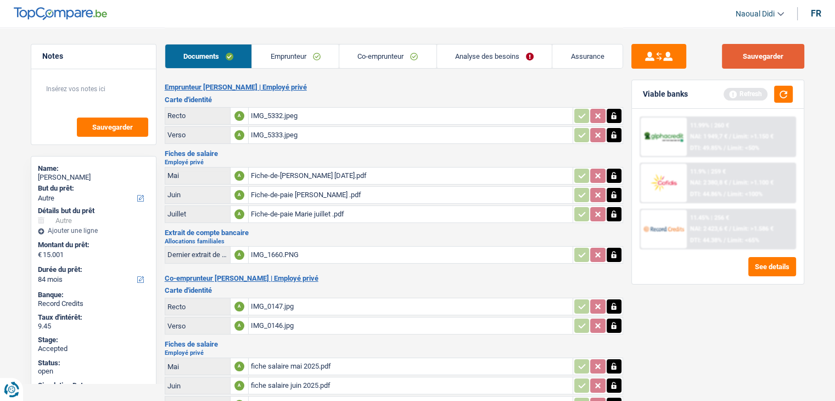
click at [757, 55] on button "Sauvegarder" at bounding box center [763, 56] width 82 height 25
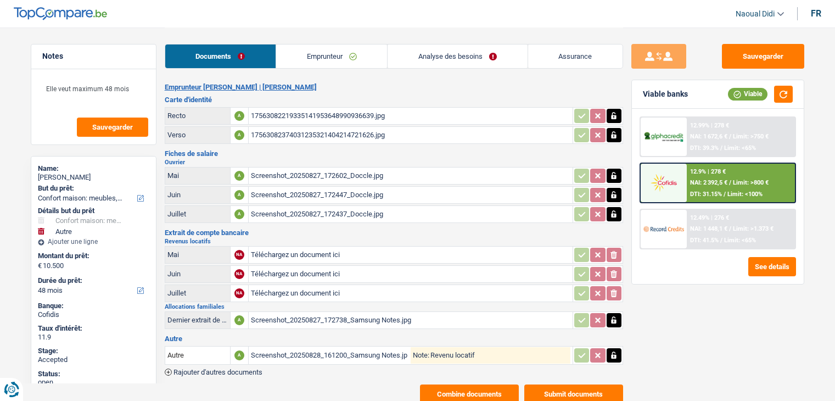
select select "household"
select select "other"
select select "48"
click at [432, 51] on link "Analyse des besoins" at bounding box center [457, 56] width 139 height 24
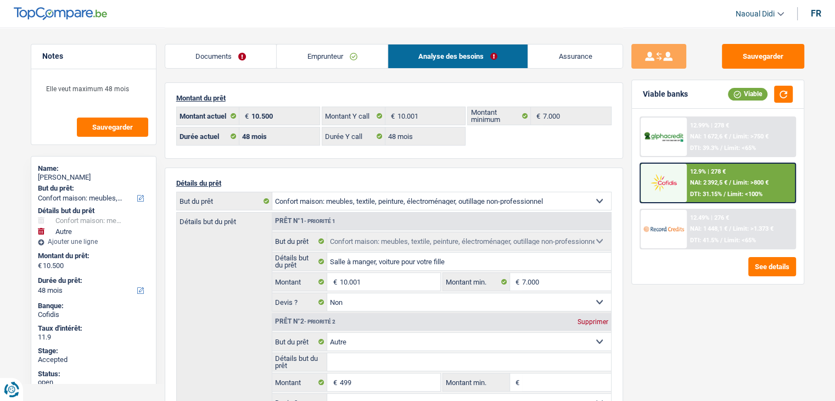
click at [215, 60] on link "Documents" at bounding box center [220, 56] width 111 height 24
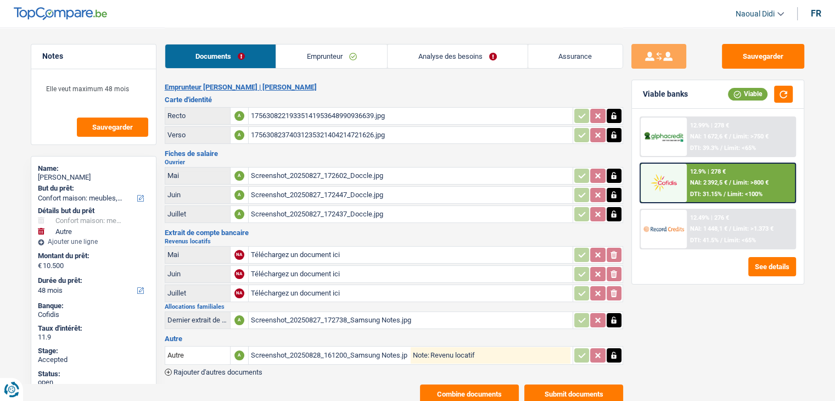
click at [325, 51] on link "Emprunteur" at bounding box center [331, 56] width 111 height 24
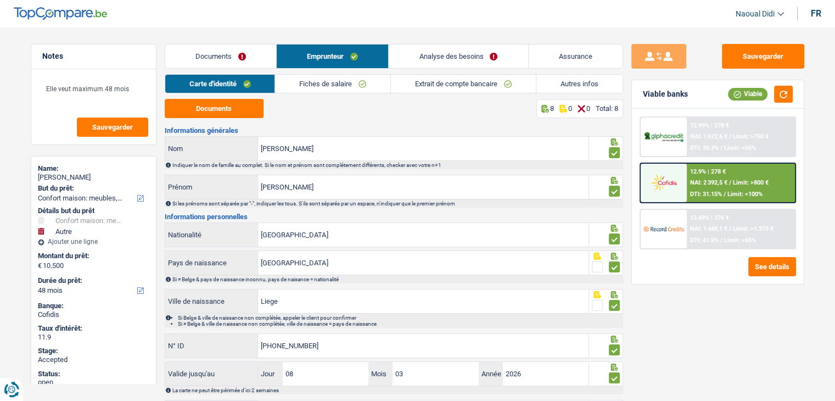
click at [321, 87] on link "Fiches de salaire" at bounding box center [332, 84] width 115 height 18
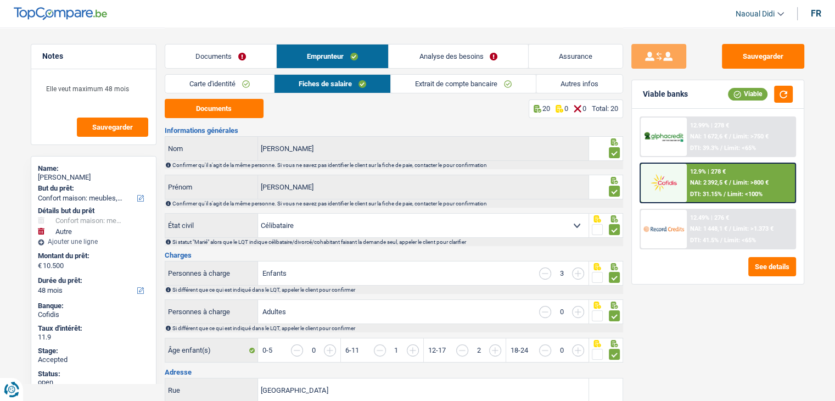
click at [422, 86] on link "Extrait de compte bancaire" at bounding box center [463, 84] width 145 height 18
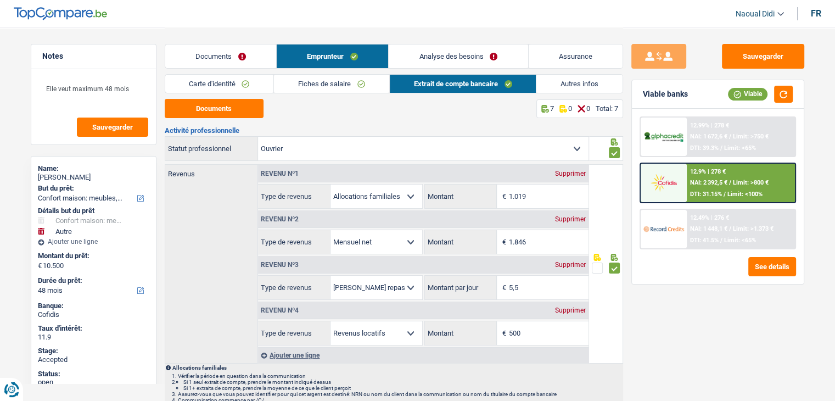
click at [209, 54] on link "Documents" at bounding box center [220, 56] width 111 height 24
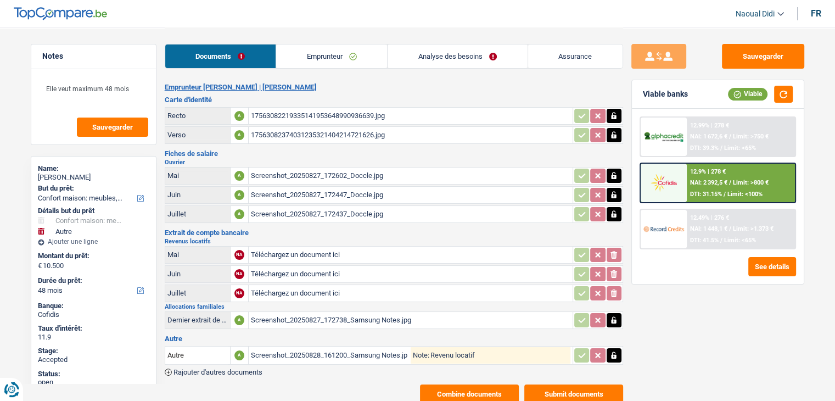
click at [317, 174] on div "Screenshot_20250827_172602_Doccle.jpg" at bounding box center [411, 175] width 320 height 16
click at [334, 57] on link "Emprunteur" at bounding box center [331, 56] width 111 height 24
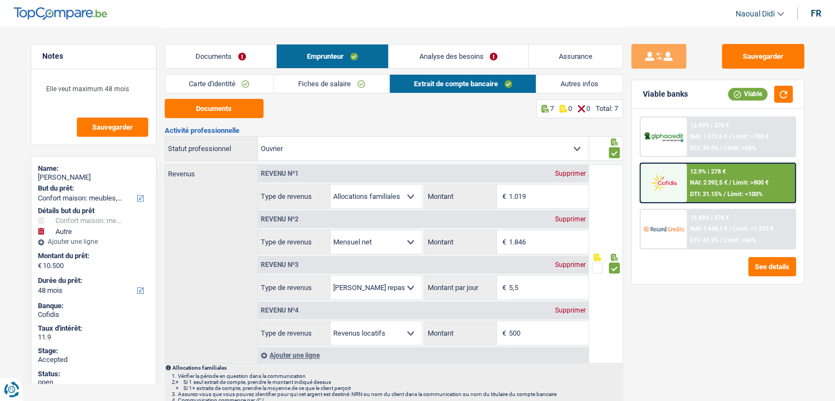
click at [320, 81] on link "Fiches de salaire" at bounding box center [331, 84] width 115 height 18
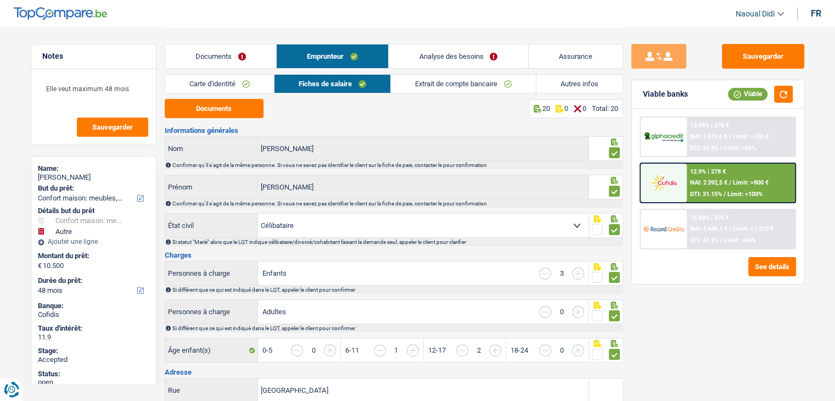
click at [481, 84] on link "Extrait de compte bancaire" at bounding box center [463, 84] width 145 height 18
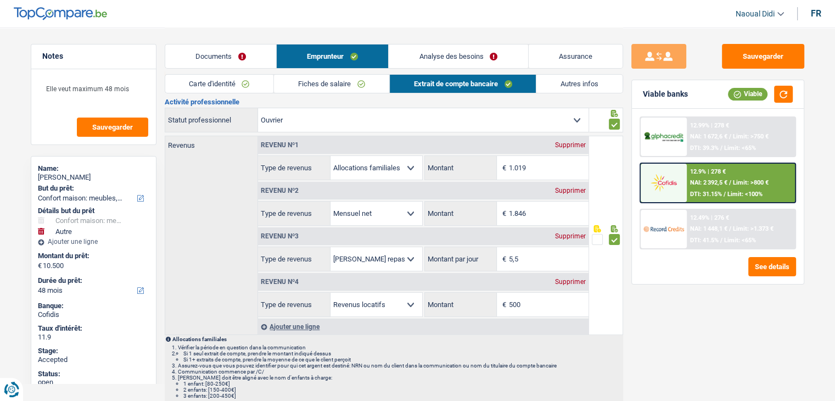
scroll to position [55, 0]
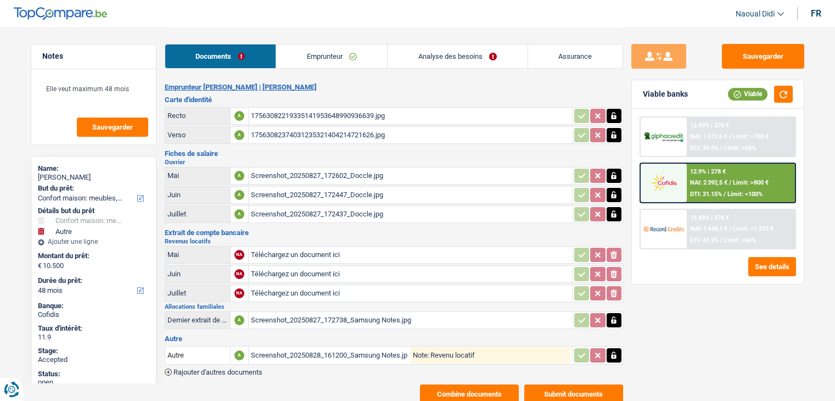
select select "household"
select select "other"
select select "48"
